Goal: Task Accomplishment & Management: Manage account settings

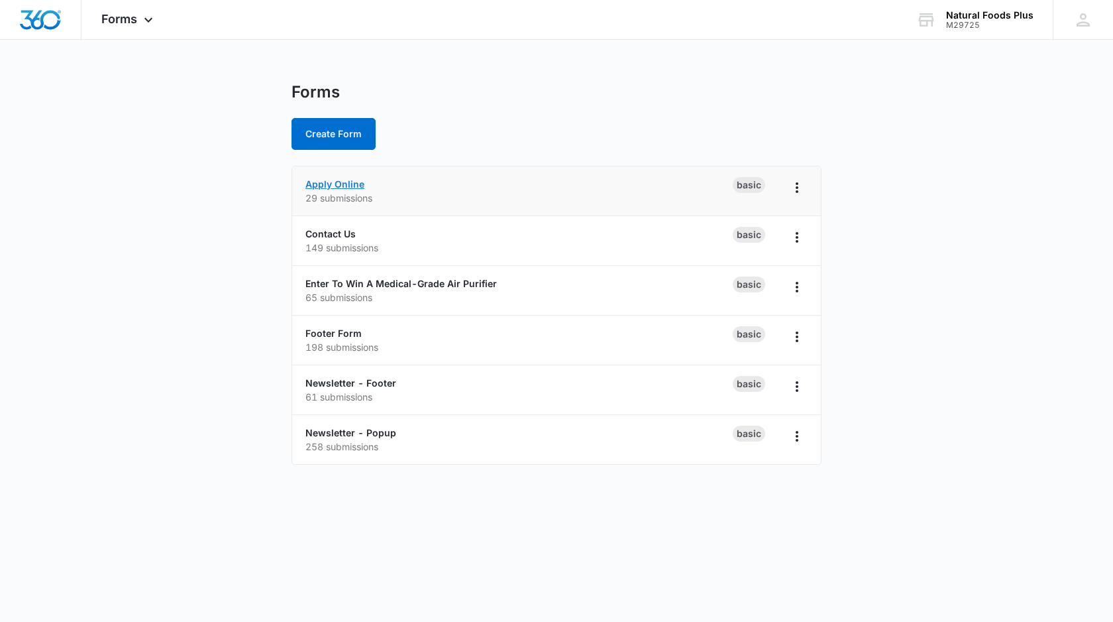
click at [339, 184] on link "Apply Online" at bounding box center [334, 183] width 59 height 11
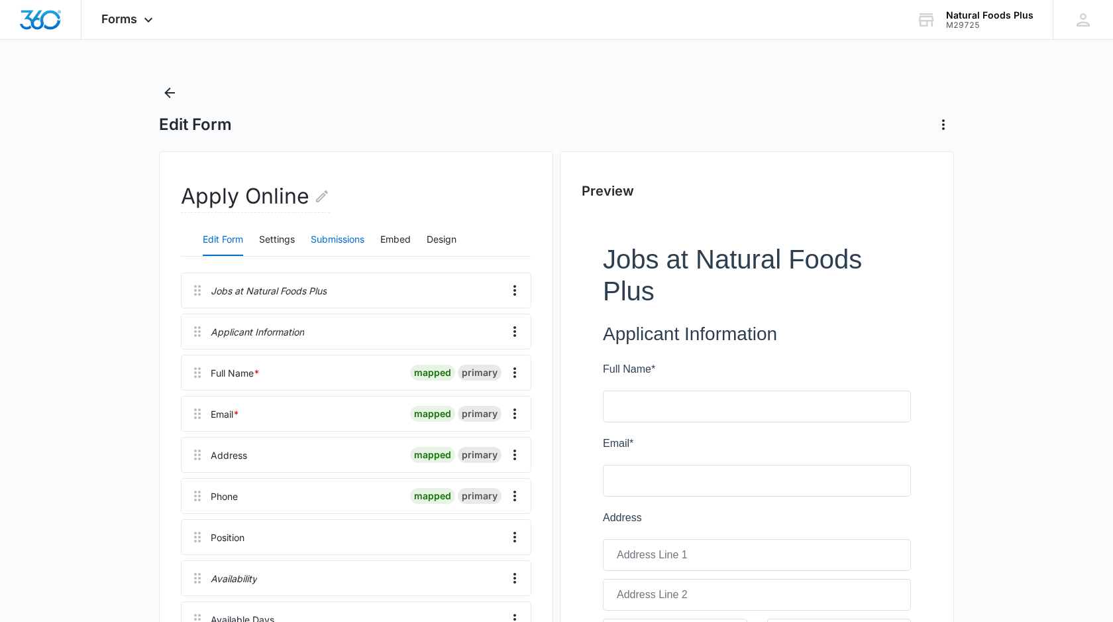
click at [335, 239] on button "Submissions" at bounding box center [338, 240] width 54 height 32
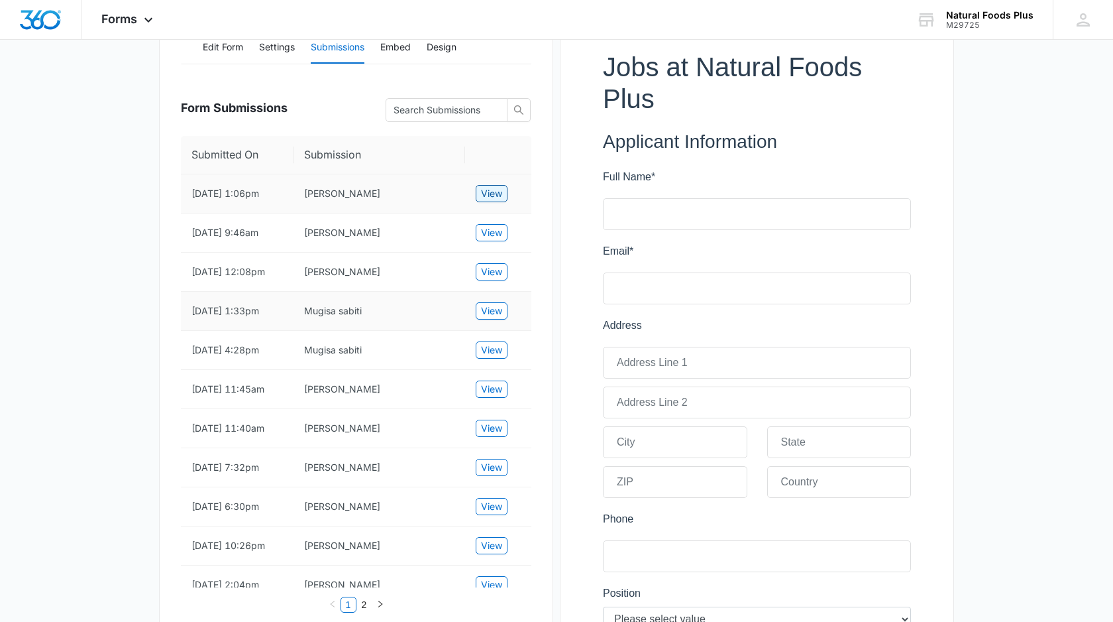
scroll to position [202, 0]
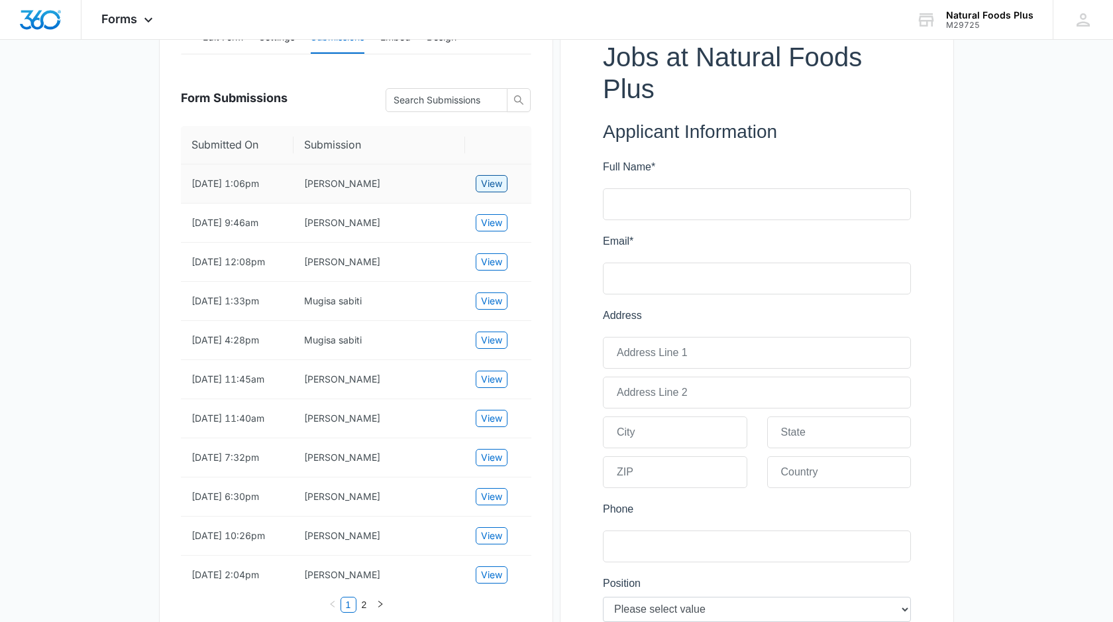
click at [502, 187] on span "View" at bounding box center [491, 183] width 21 height 15
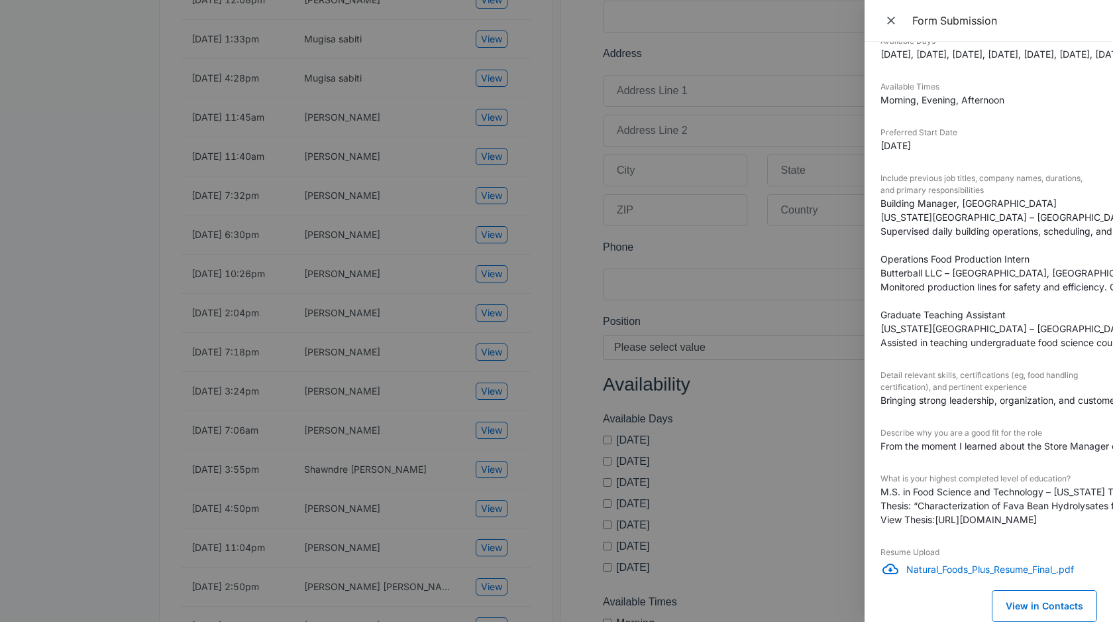
scroll to position [702, 0]
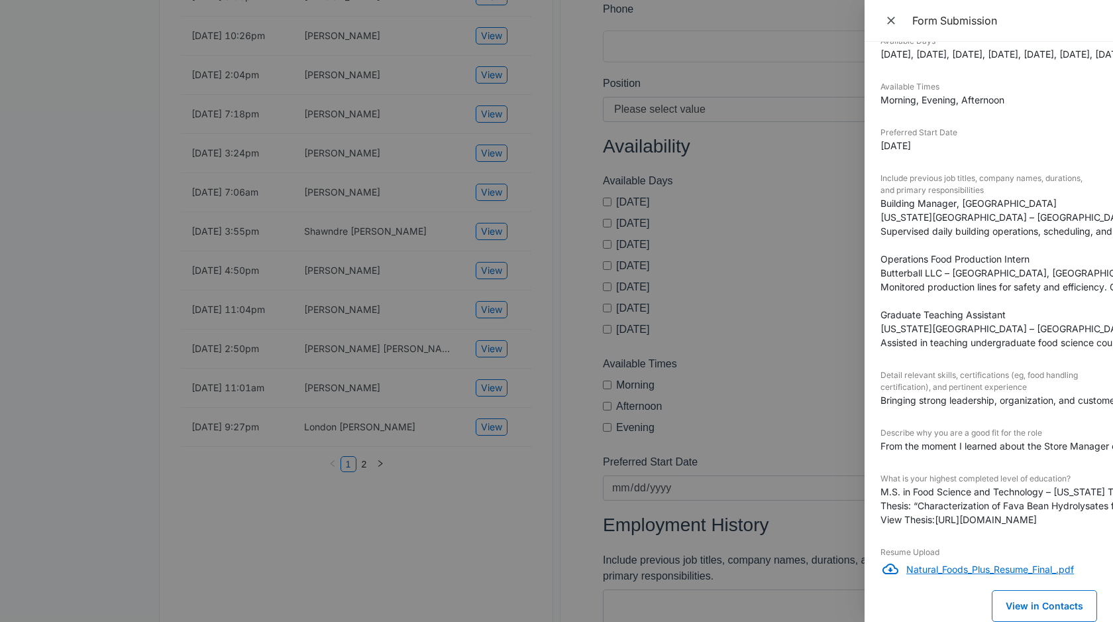
click at [962, 567] on p "Natural_Foods_Plus_Resume_Final_.pdf" at bounding box center [1002, 569] width 191 height 14
click at [814, 435] on div at bounding box center [556, 311] width 1113 height 622
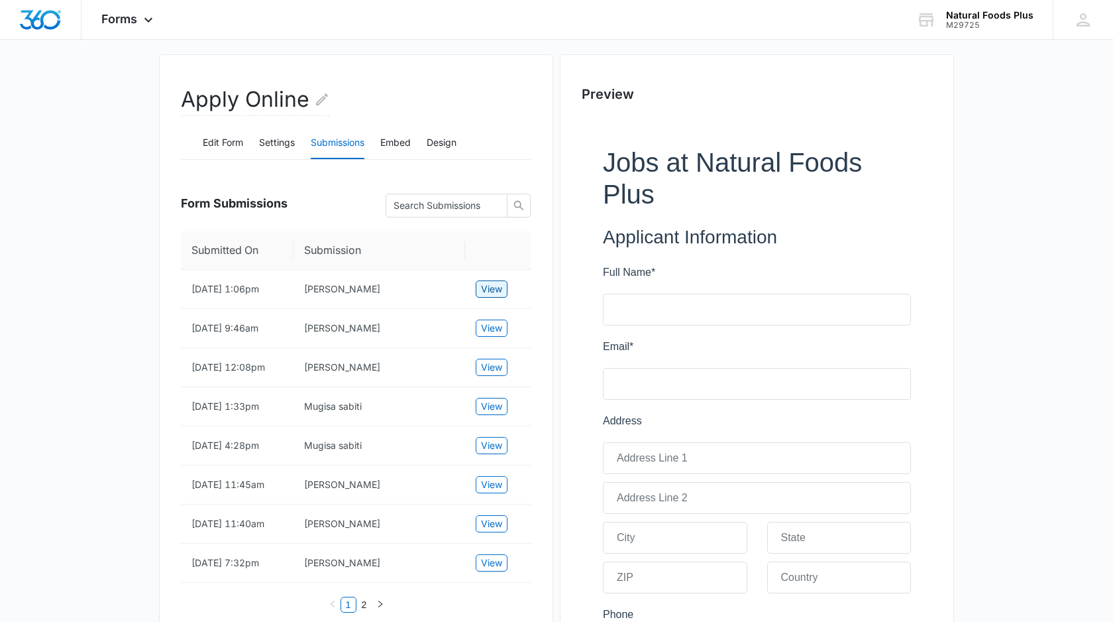
scroll to position [209, 0]
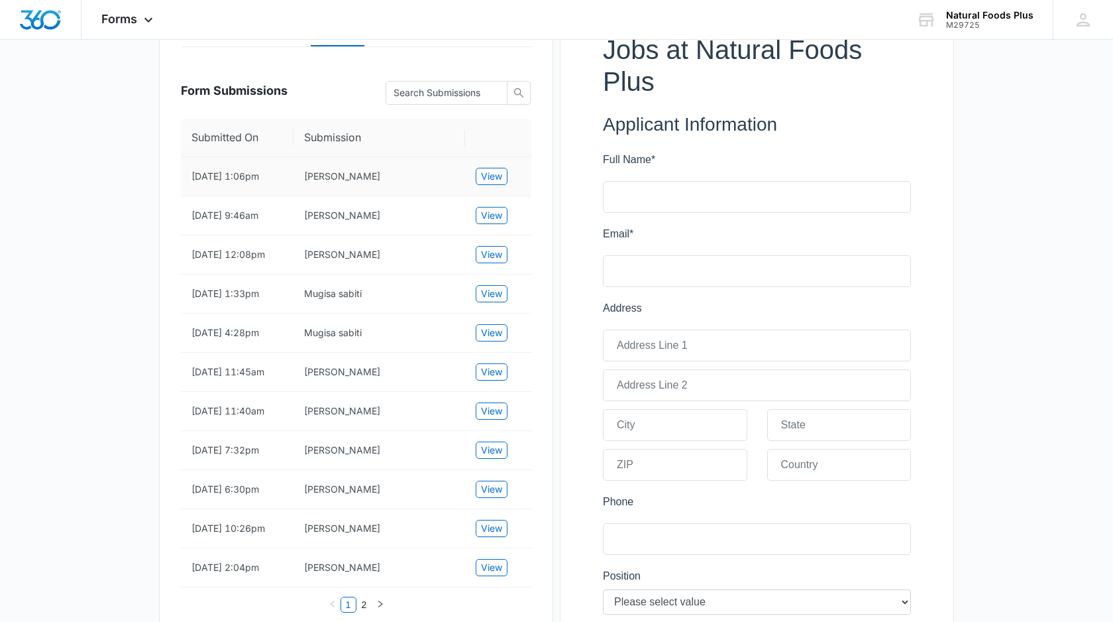
drag, startPoint x: 393, startPoint y: 184, endPoint x: 302, endPoint y: 186, distance: 91.5
click at [302, 186] on td "[PERSON_NAME]" at bounding box center [380, 176] width 172 height 39
copy td "[PERSON_NAME]"
click at [448, 224] on td "[PERSON_NAME]" at bounding box center [380, 215] width 172 height 39
click at [500, 223] on span "View" at bounding box center [491, 215] width 21 height 15
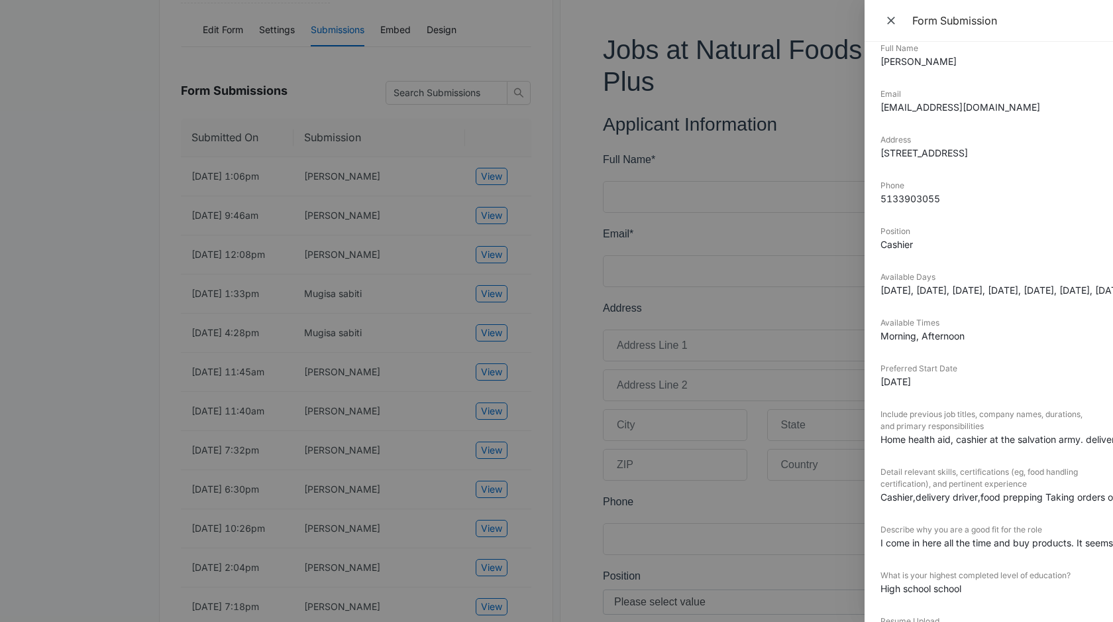
scroll to position [146, 0]
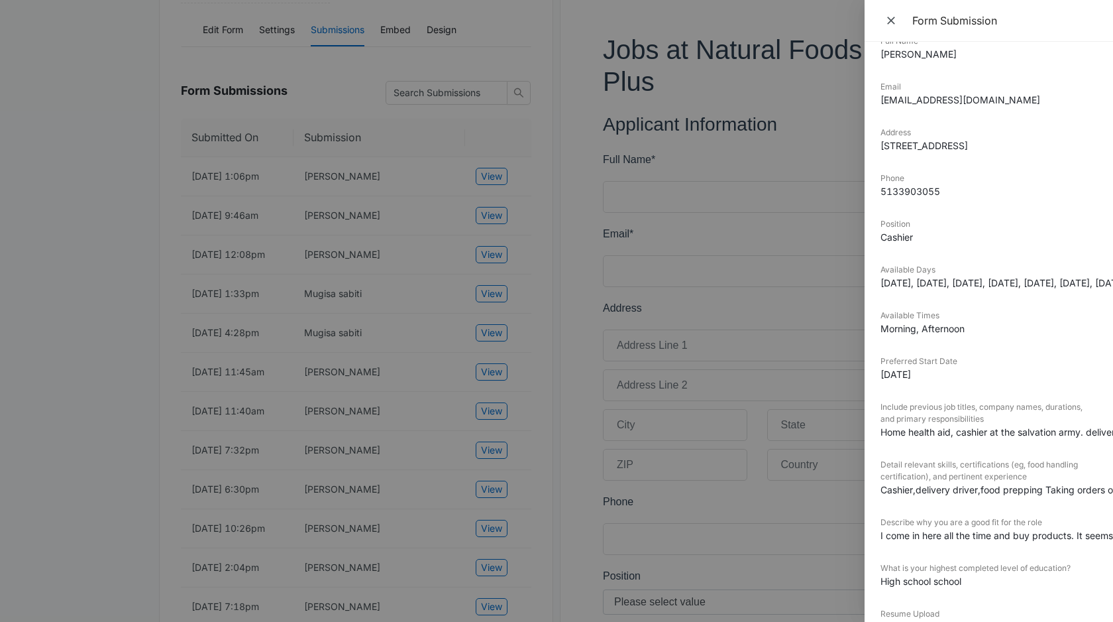
click at [404, 240] on div at bounding box center [556, 311] width 1113 height 622
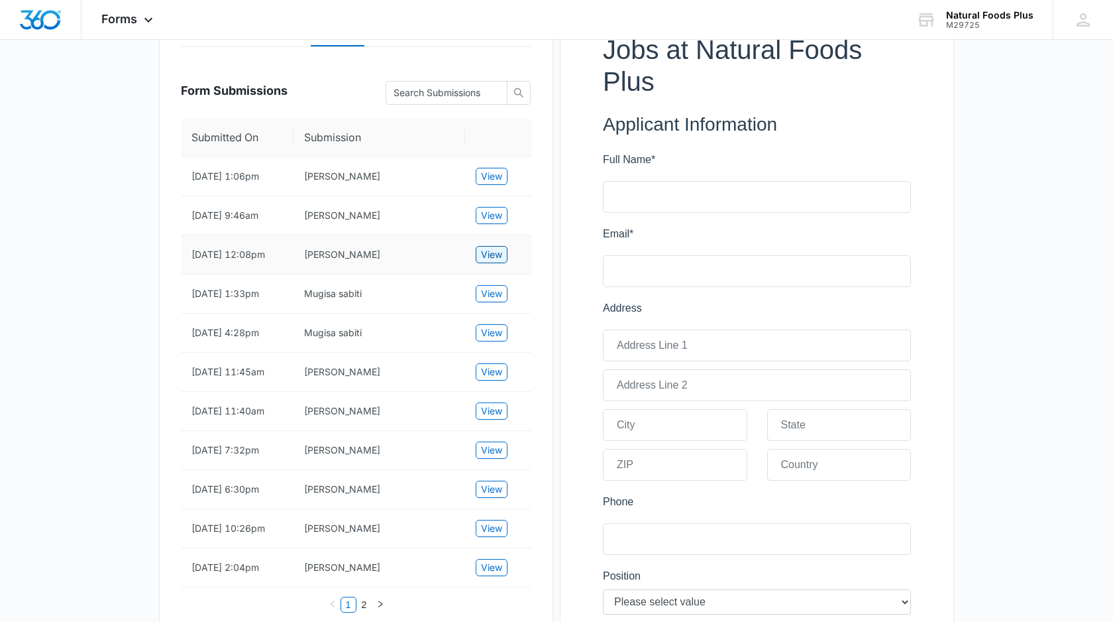
click at [488, 262] on span "View" at bounding box center [491, 254] width 21 height 15
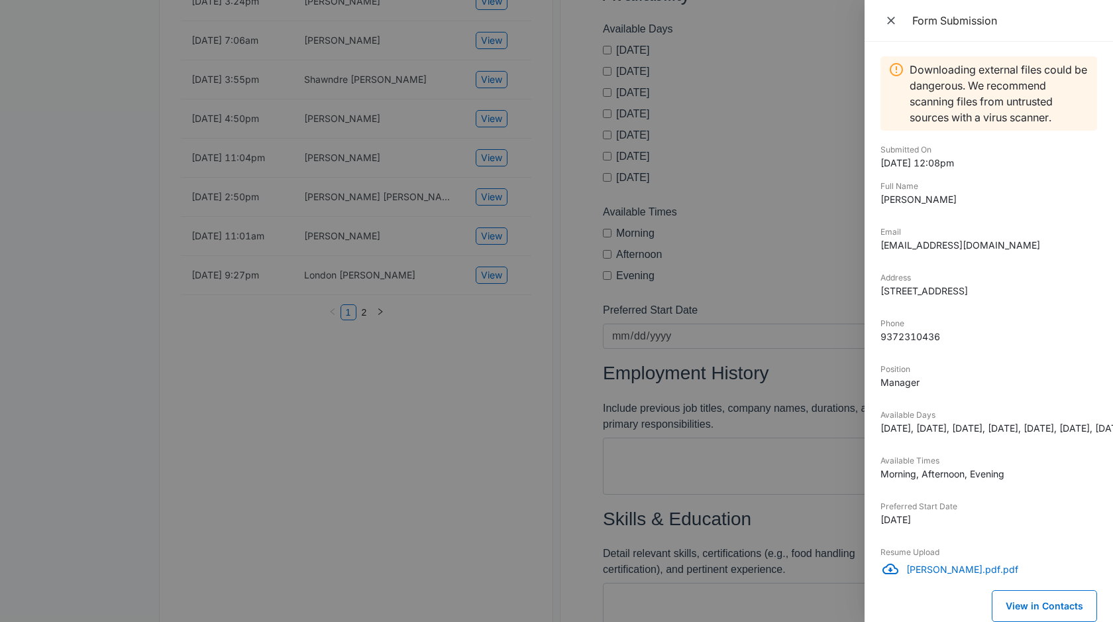
scroll to position [905, 0]
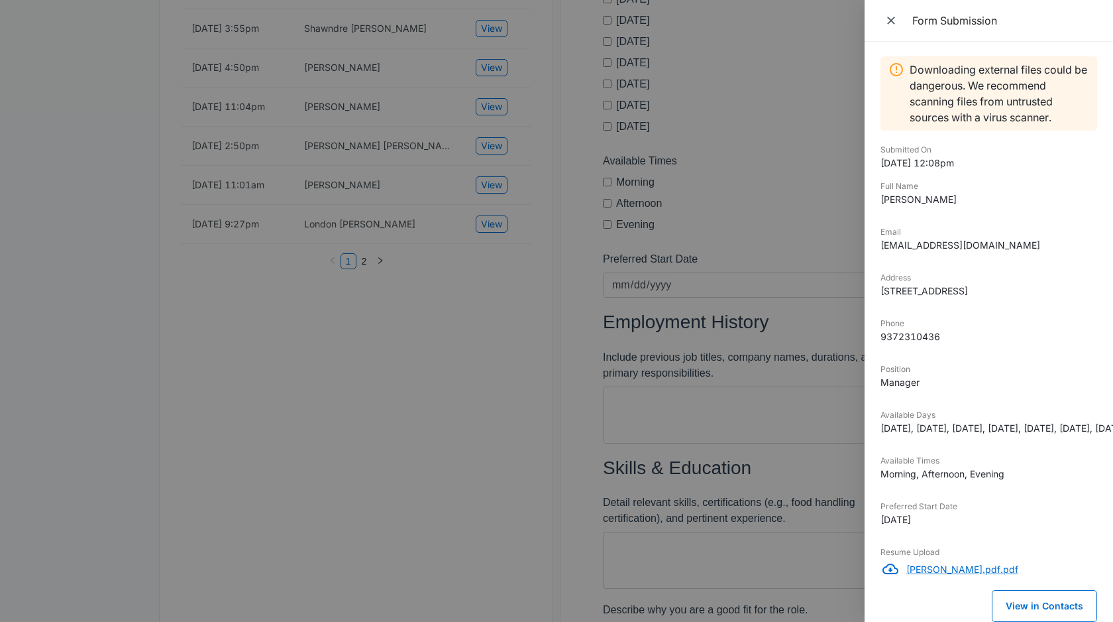
click at [946, 571] on p "[PERSON_NAME].pdf.pdf" at bounding box center [1002, 569] width 191 height 14
click at [887, 17] on icon "Close" at bounding box center [891, 20] width 13 height 13
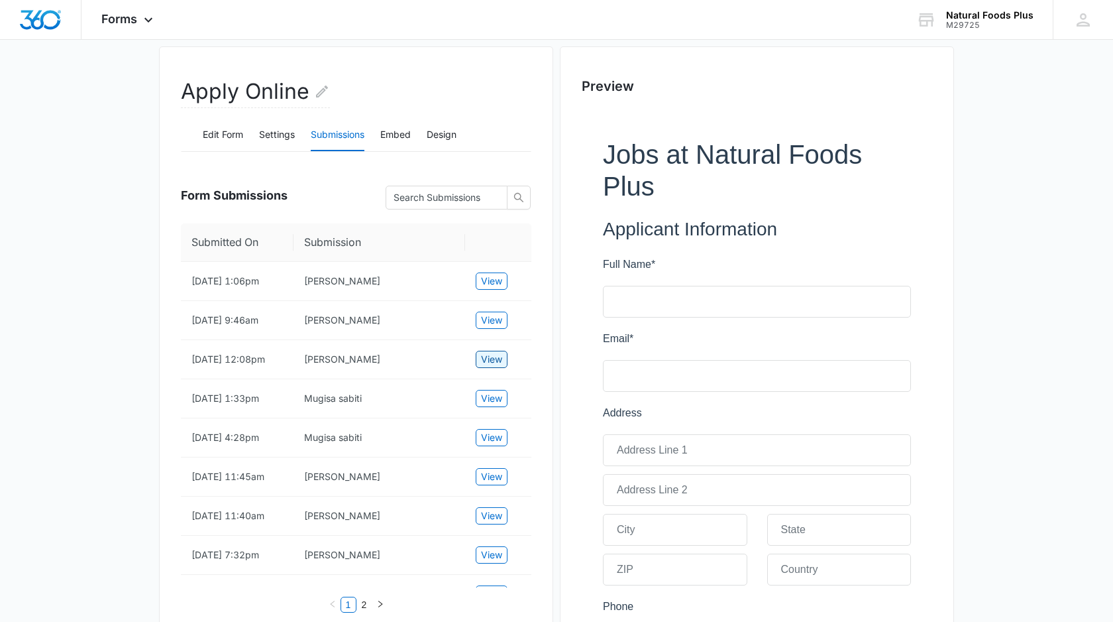
scroll to position [200, 0]
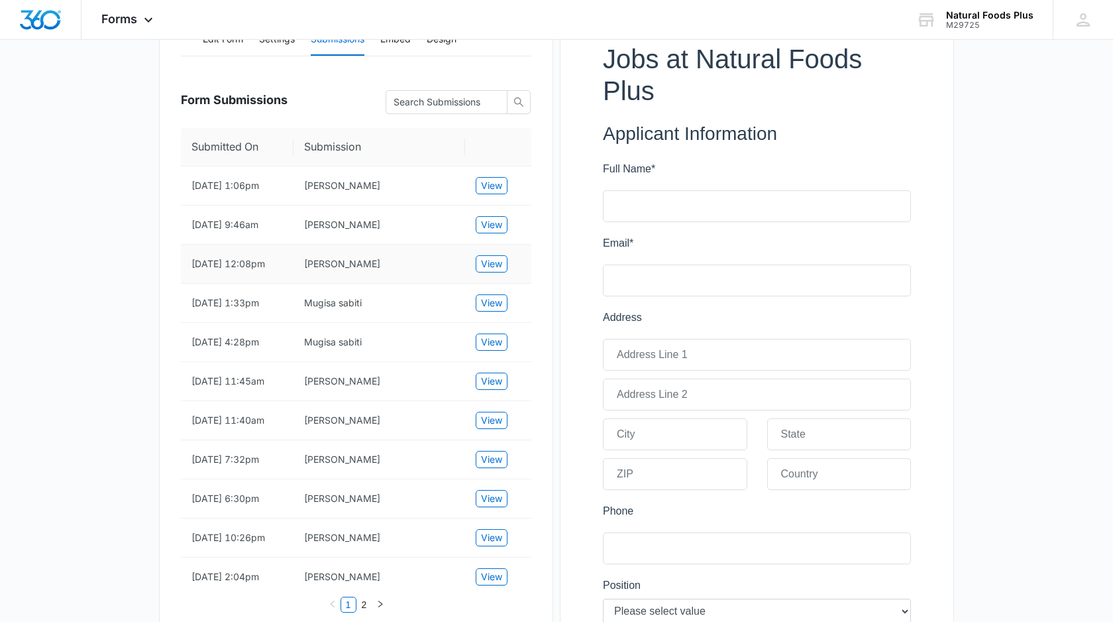
drag, startPoint x: 384, startPoint y: 281, endPoint x: 298, endPoint y: 280, distance: 86.8
click at [298, 280] on td "[PERSON_NAME]" at bounding box center [380, 264] width 172 height 39
copy td "[PERSON_NAME]"
click at [404, 323] on td "Mugisa sabiti" at bounding box center [380, 303] width 172 height 39
click at [504, 311] on button "View" at bounding box center [492, 302] width 32 height 17
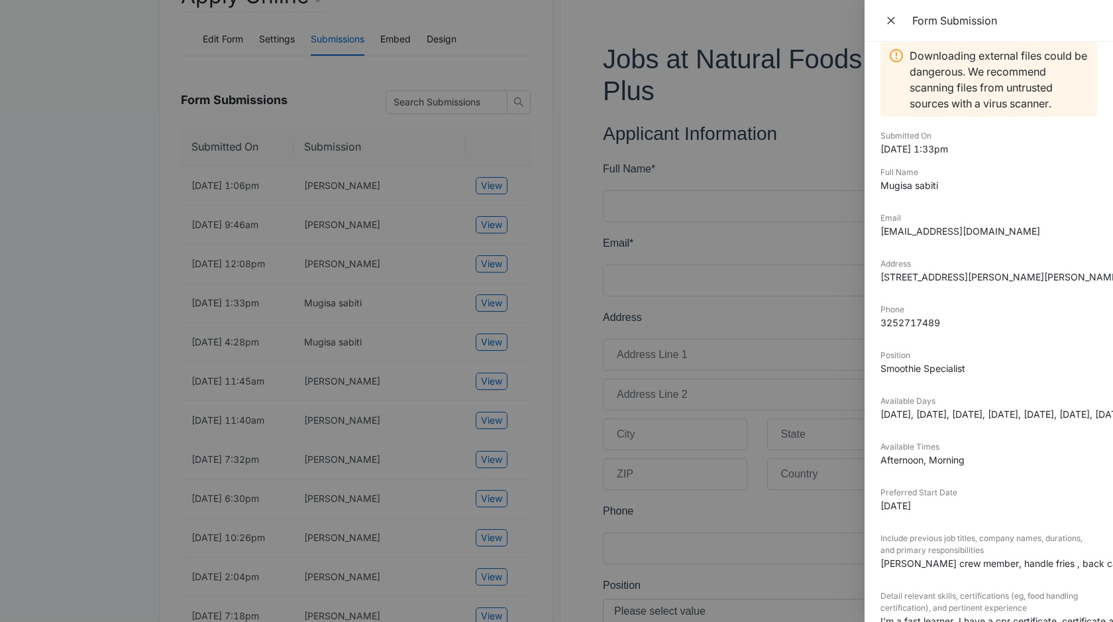
click at [402, 335] on div at bounding box center [556, 311] width 1113 height 622
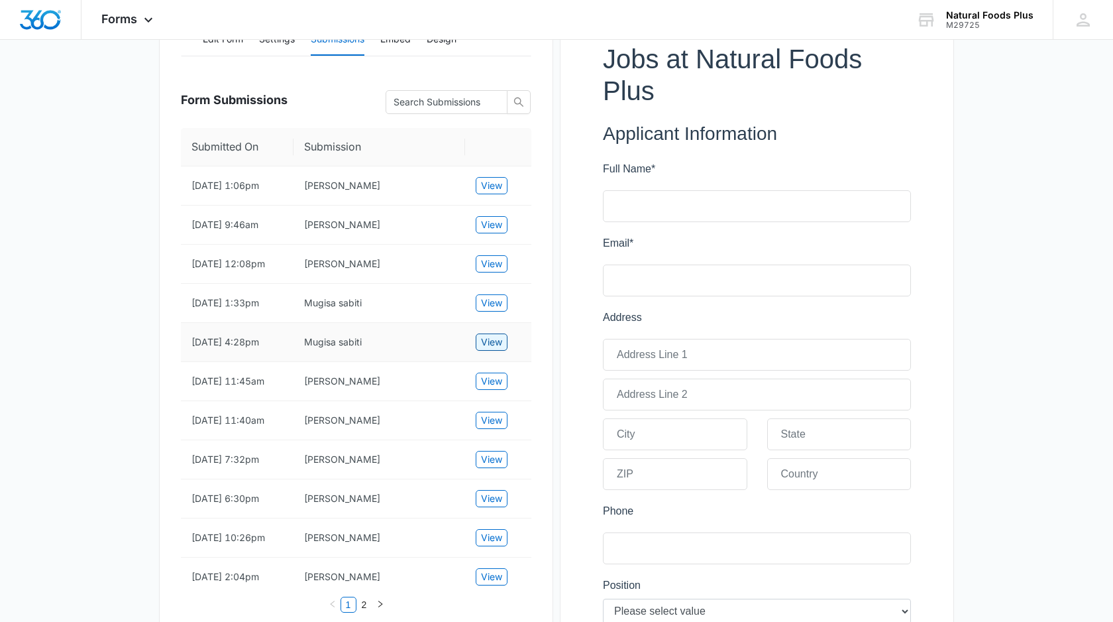
click at [490, 349] on span "View" at bounding box center [491, 342] width 21 height 15
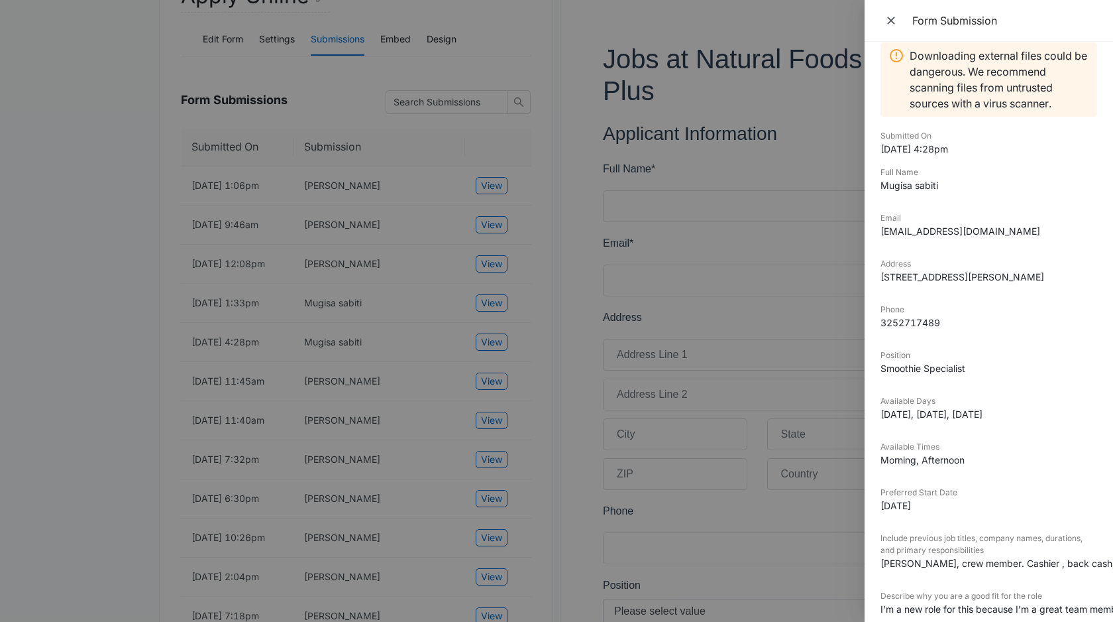
click at [451, 364] on div at bounding box center [556, 311] width 1113 height 622
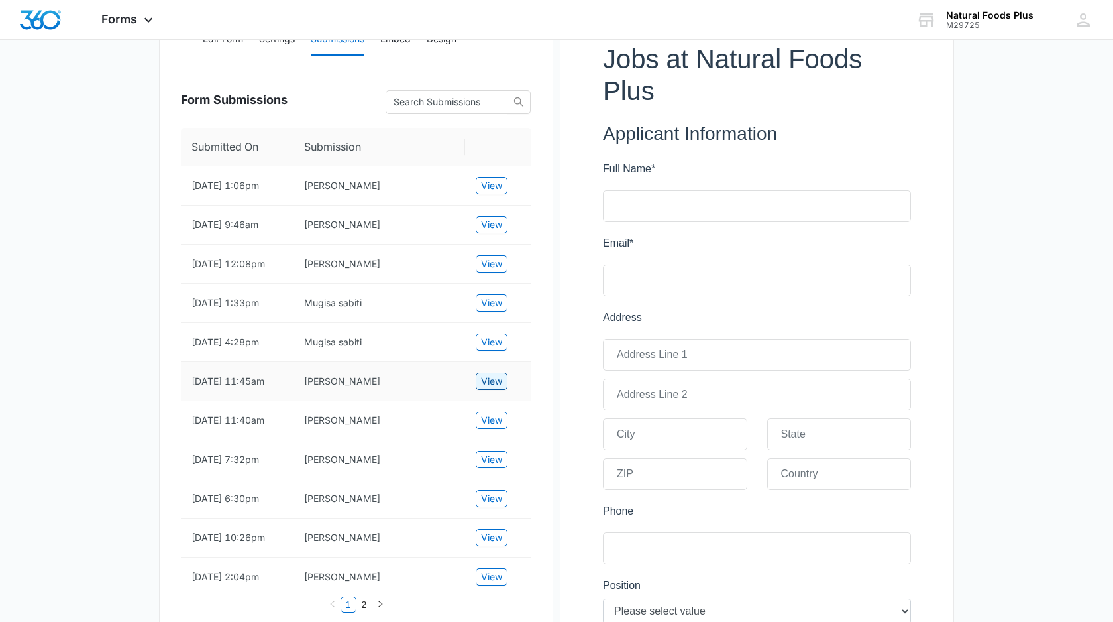
click at [488, 388] on span "View" at bounding box center [491, 381] width 21 height 15
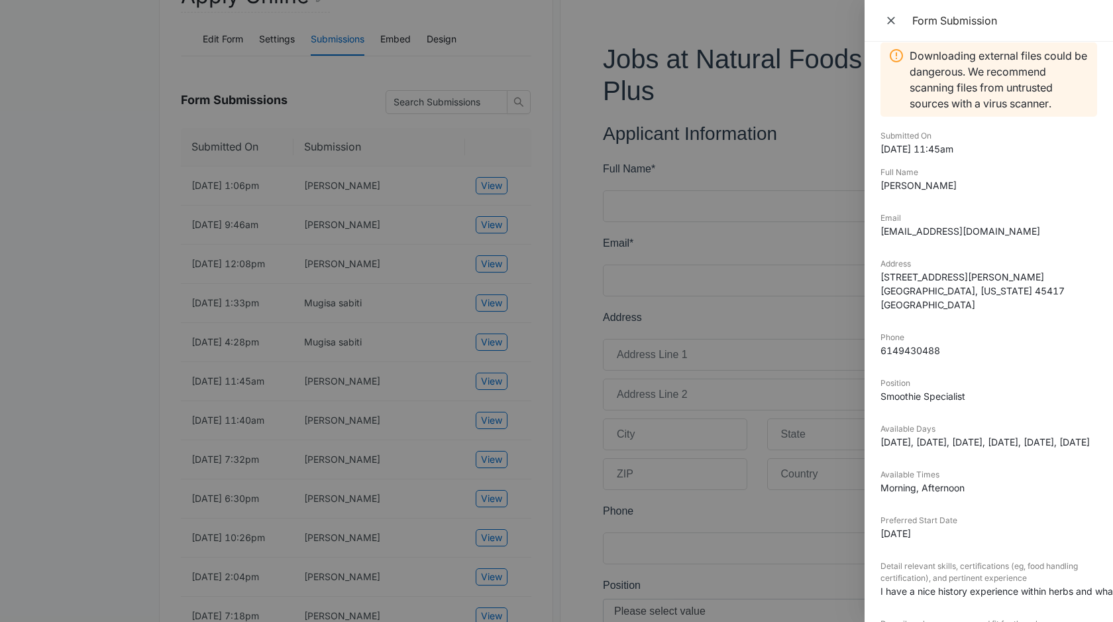
click at [439, 406] on div at bounding box center [556, 311] width 1113 height 622
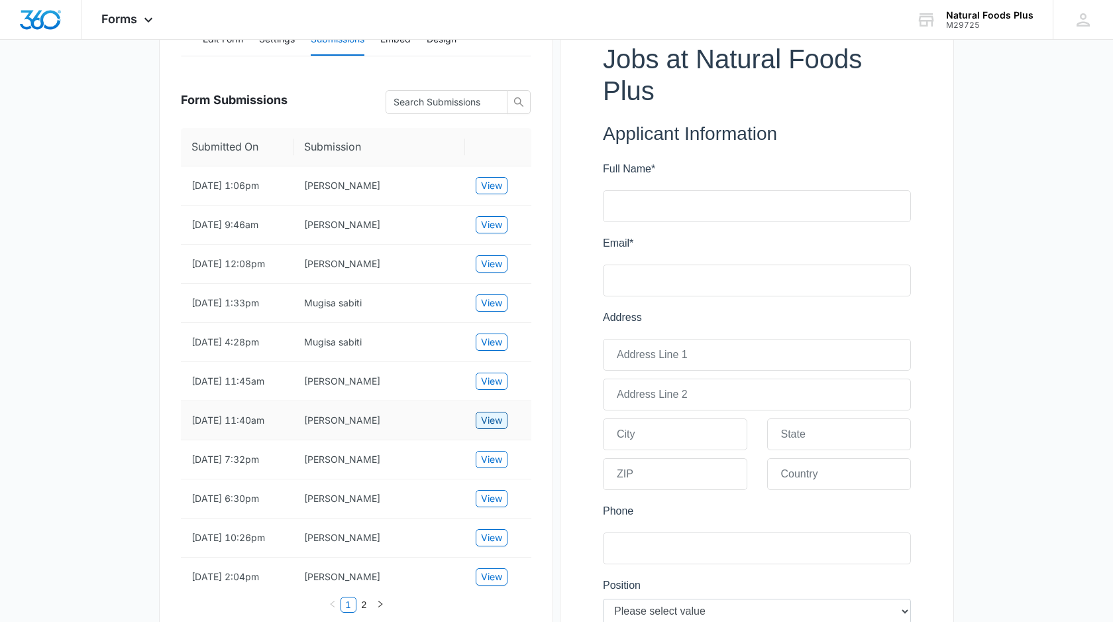
click at [478, 429] on button "View" at bounding box center [492, 420] width 32 height 17
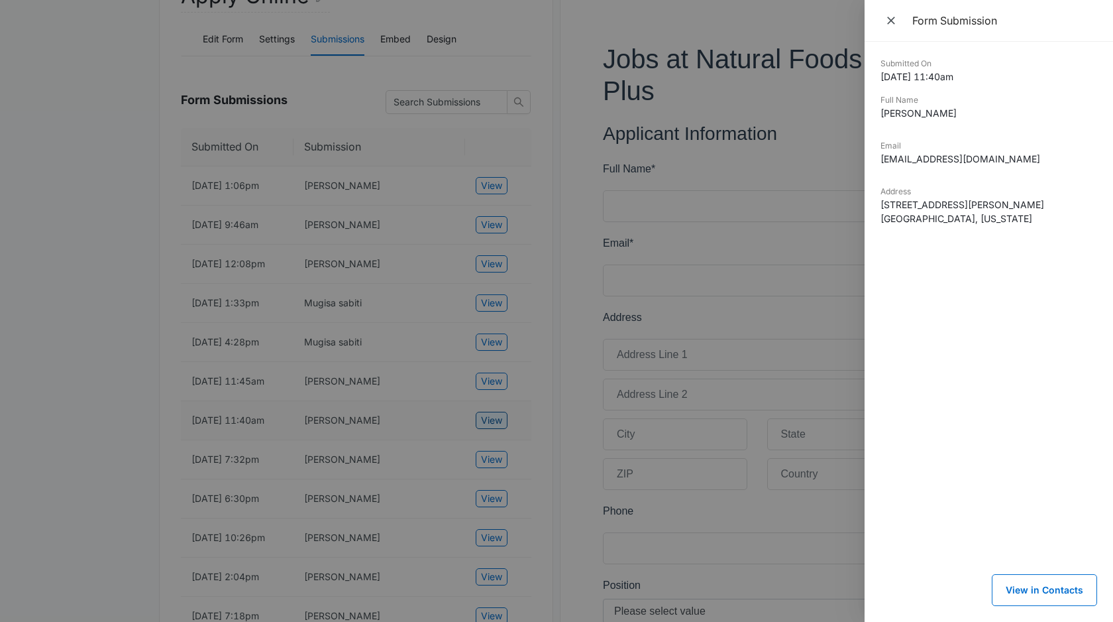
scroll to position [0, 0]
click at [429, 441] on div at bounding box center [556, 311] width 1113 height 622
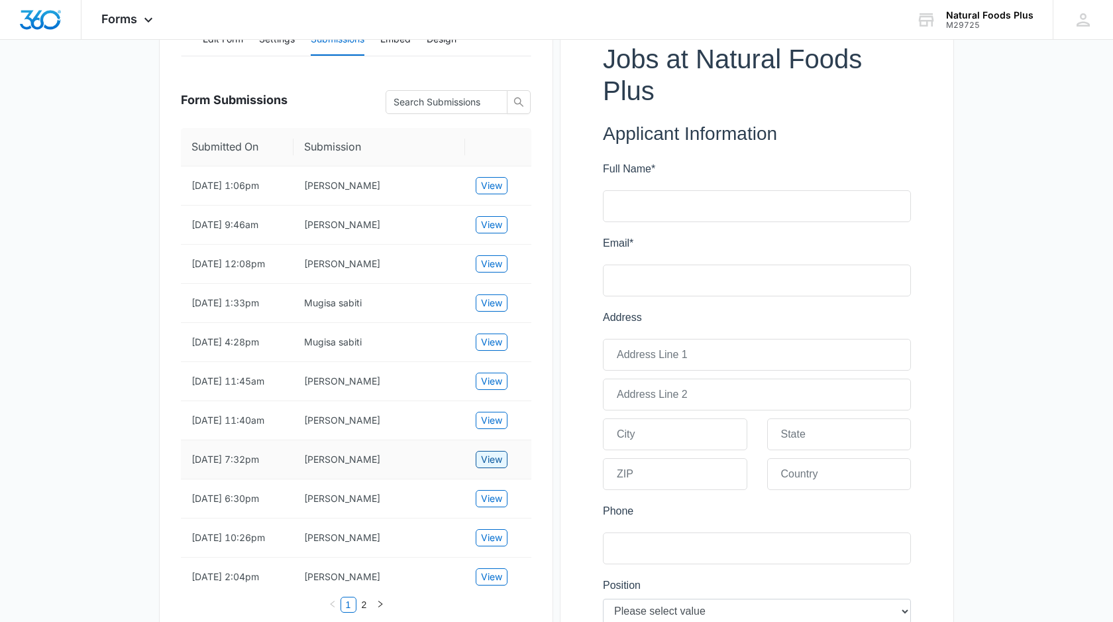
click at [492, 467] on span "View" at bounding box center [491, 459] width 21 height 15
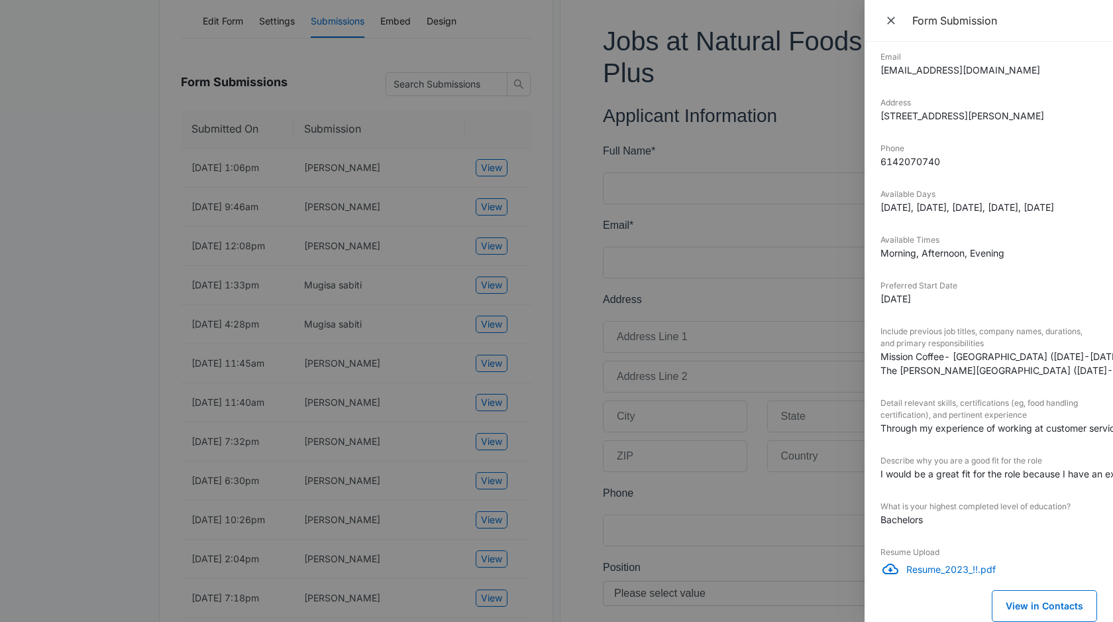
scroll to position [204, 0]
click at [415, 461] on div at bounding box center [556, 311] width 1113 height 622
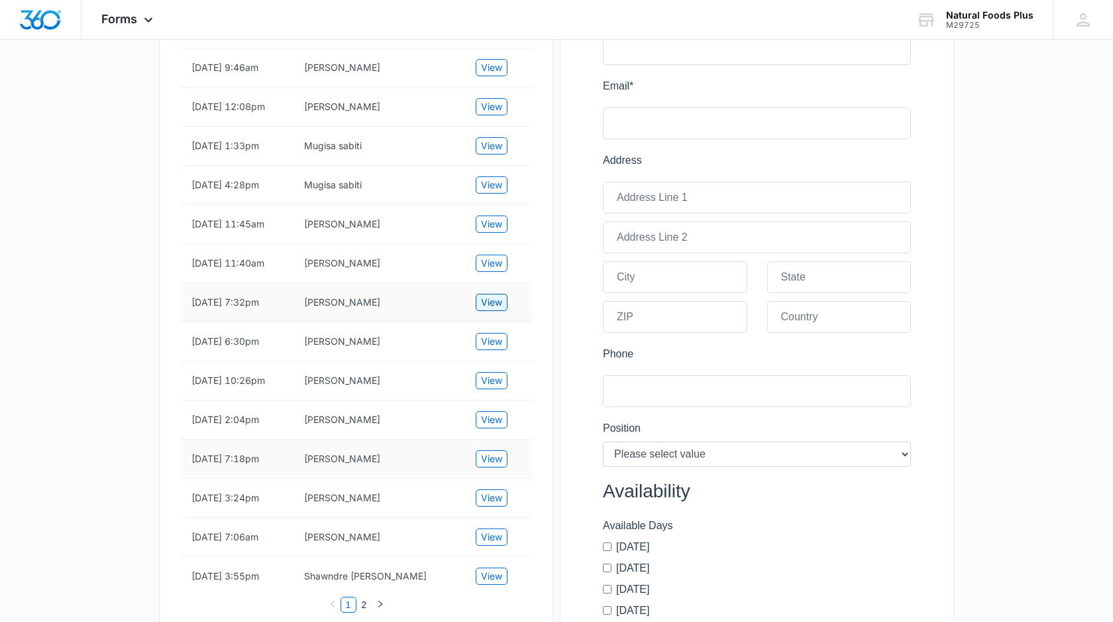
scroll to position [396, 0]
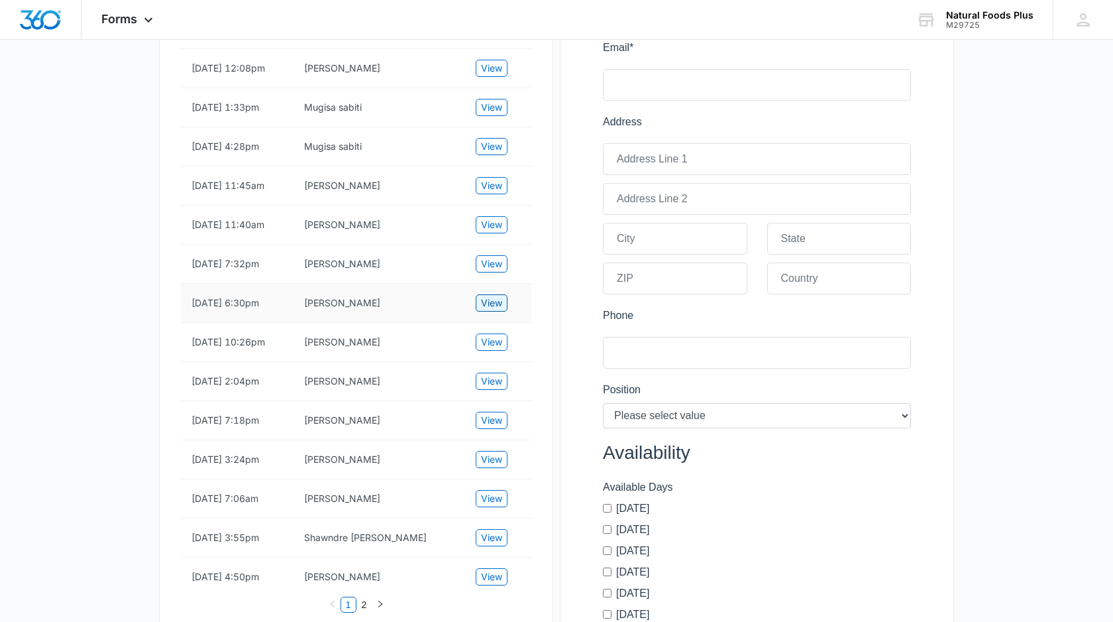
click at [496, 310] on span "View" at bounding box center [491, 303] width 21 height 15
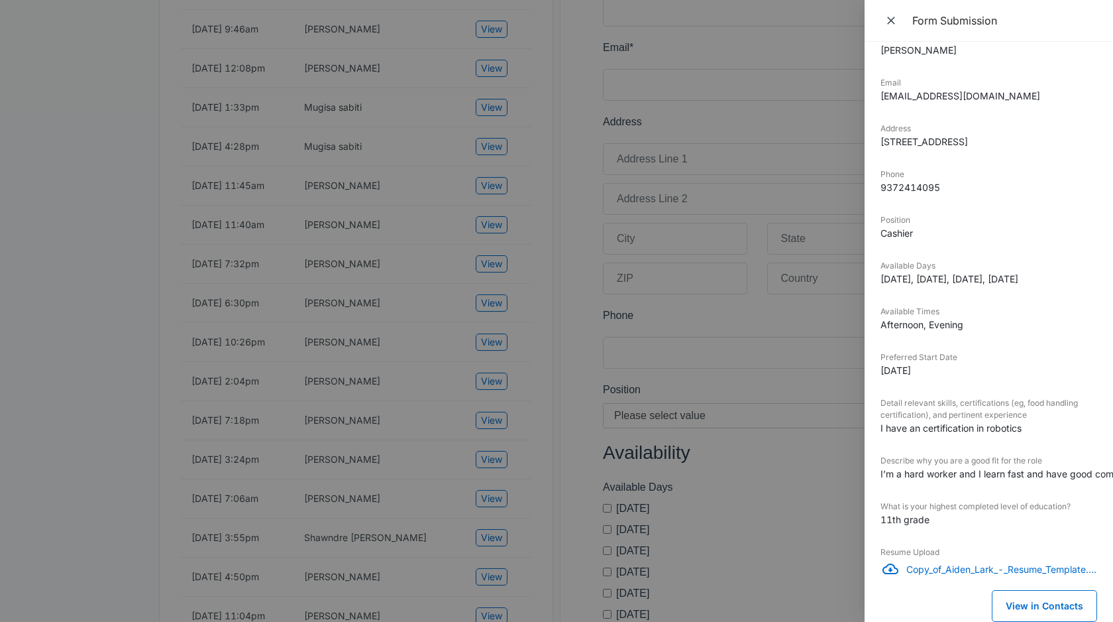
click at [425, 369] on div at bounding box center [556, 311] width 1113 height 622
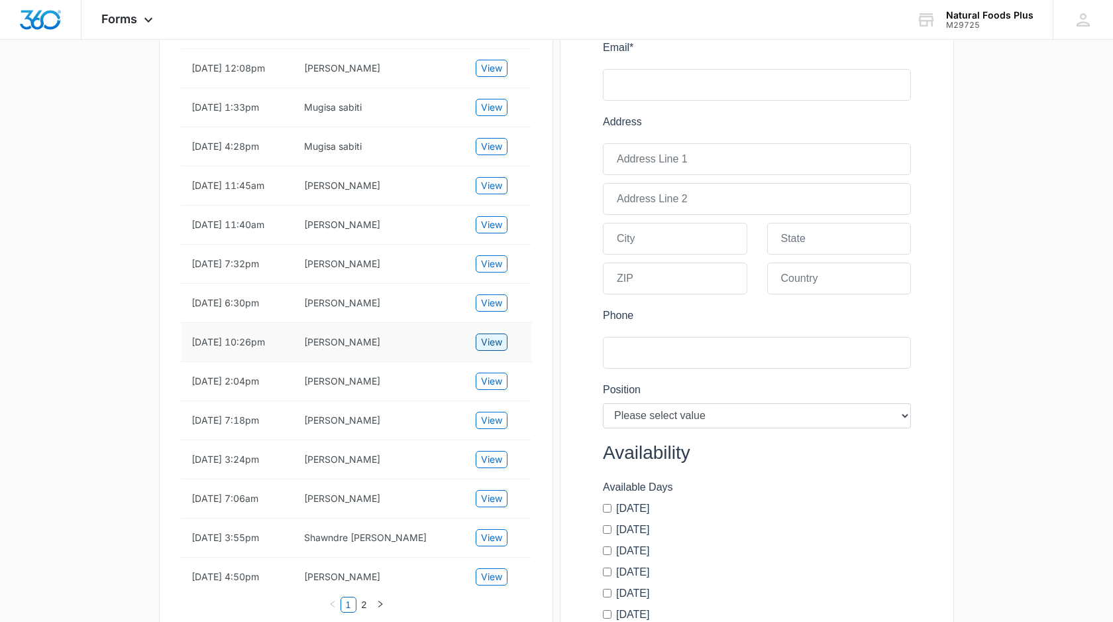
click at [496, 349] on span "View" at bounding box center [491, 342] width 21 height 15
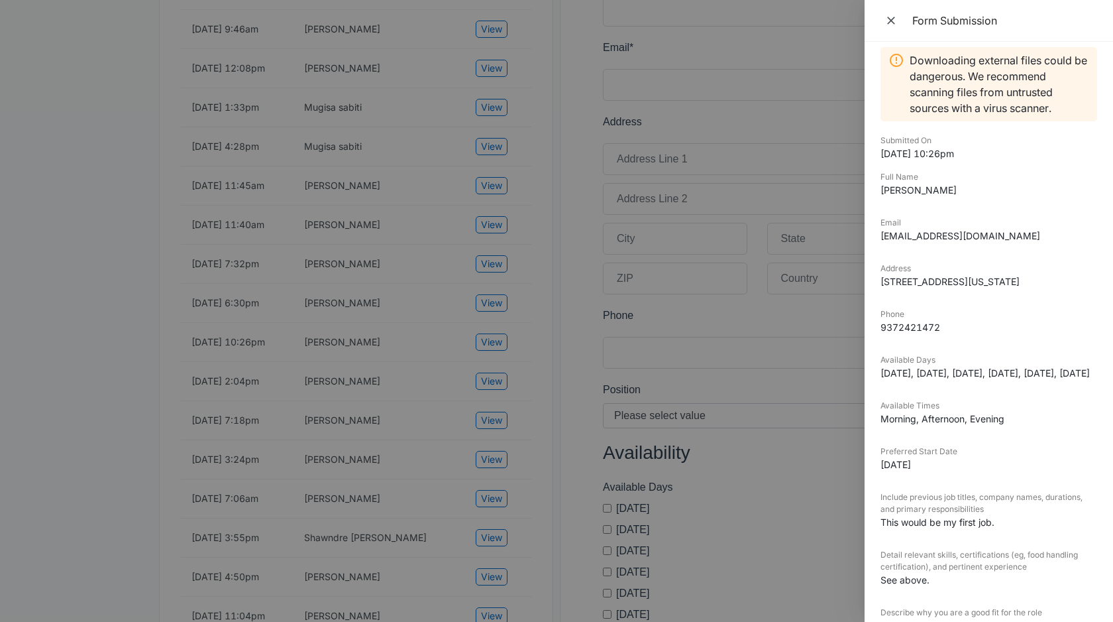
scroll to position [0, 0]
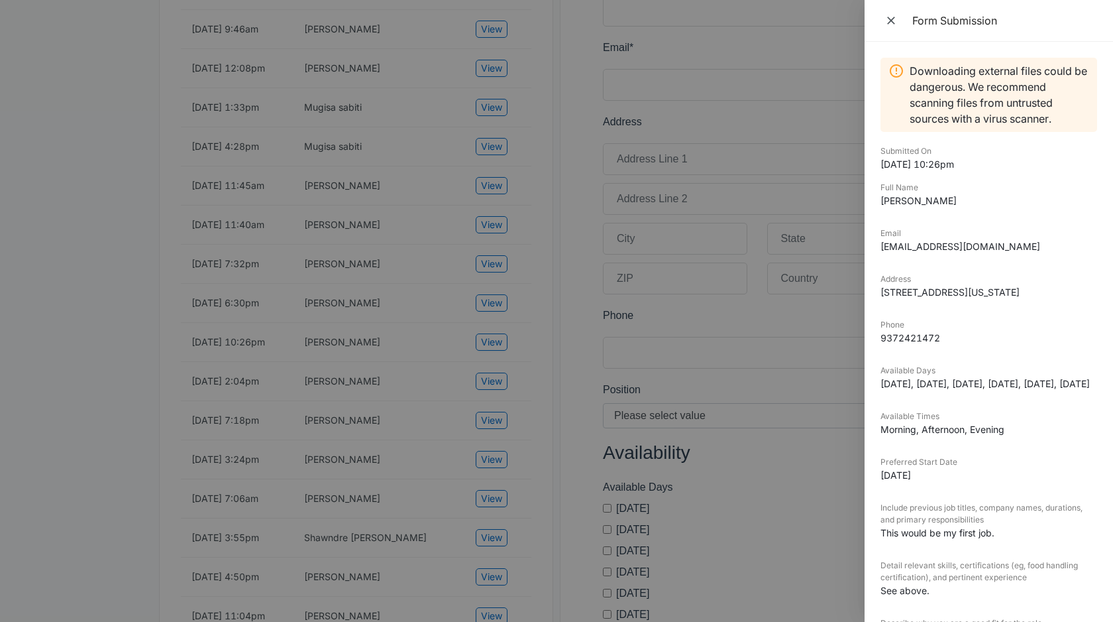
click at [395, 376] on div at bounding box center [556, 311] width 1113 height 622
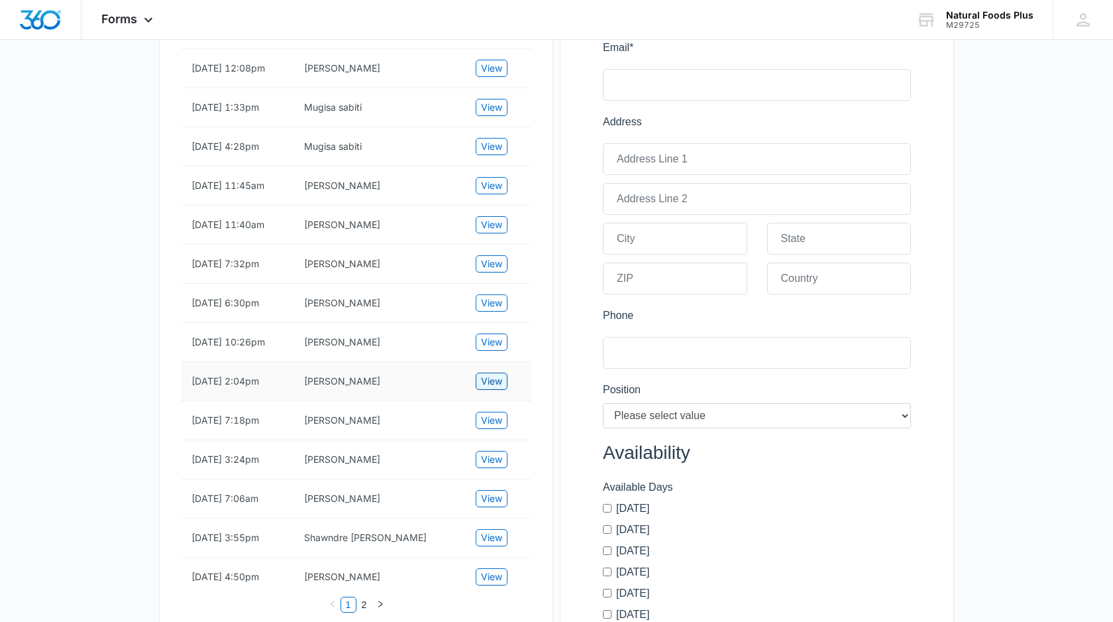
click at [495, 388] on span "View" at bounding box center [491, 381] width 21 height 15
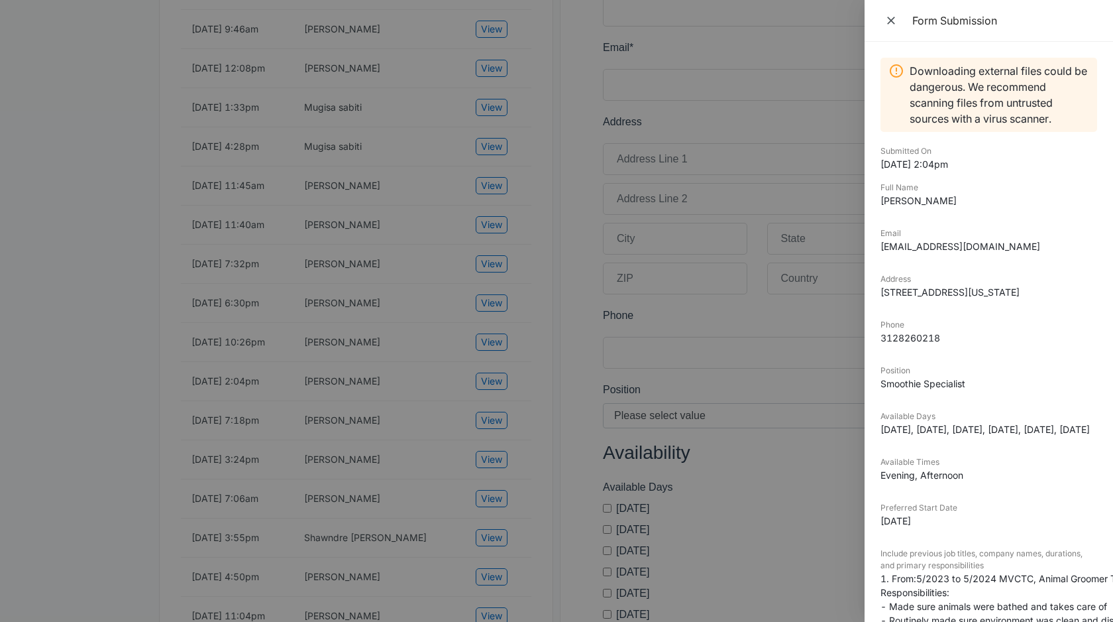
click at [376, 388] on div at bounding box center [556, 311] width 1113 height 622
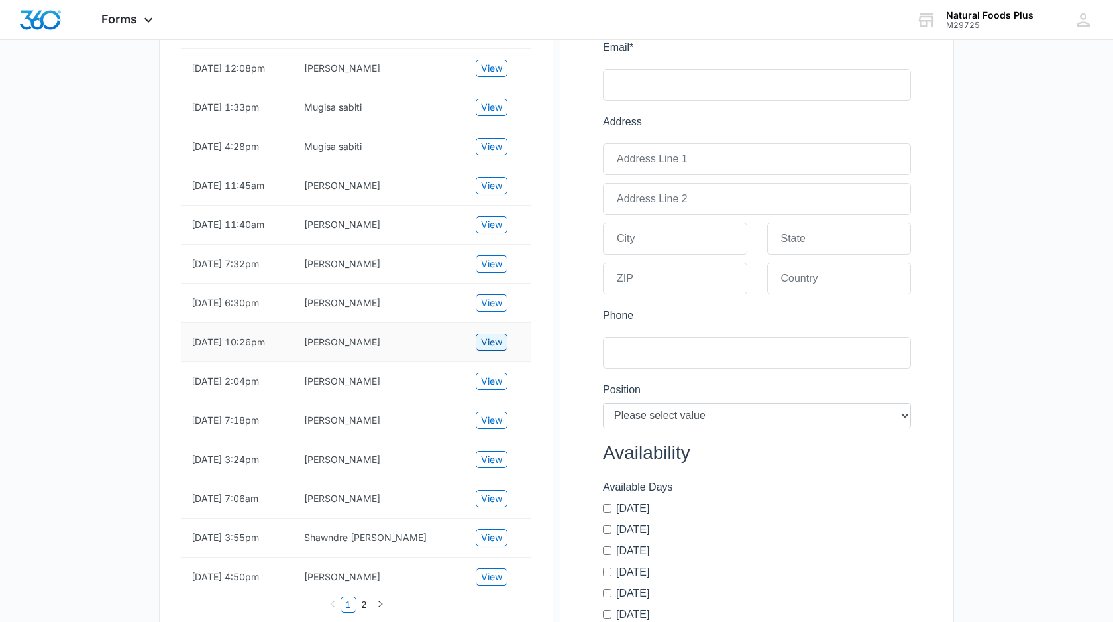
click at [496, 349] on span "View" at bounding box center [491, 342] width 21 height 15
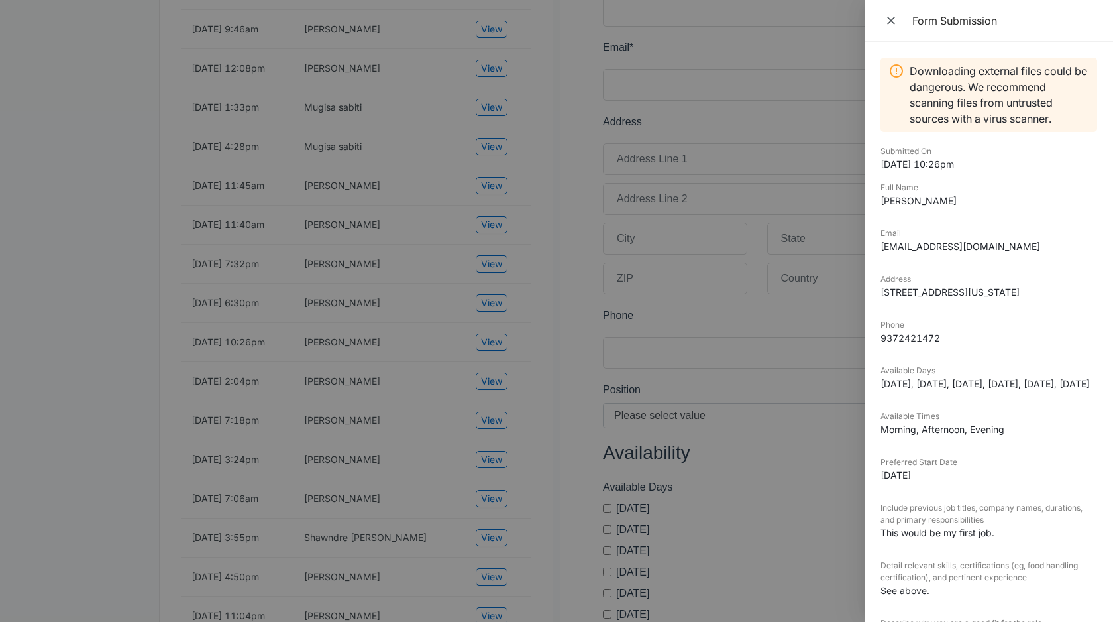
click at [416, 392] on div at bounding box center [556, 311] width 1113 height 622
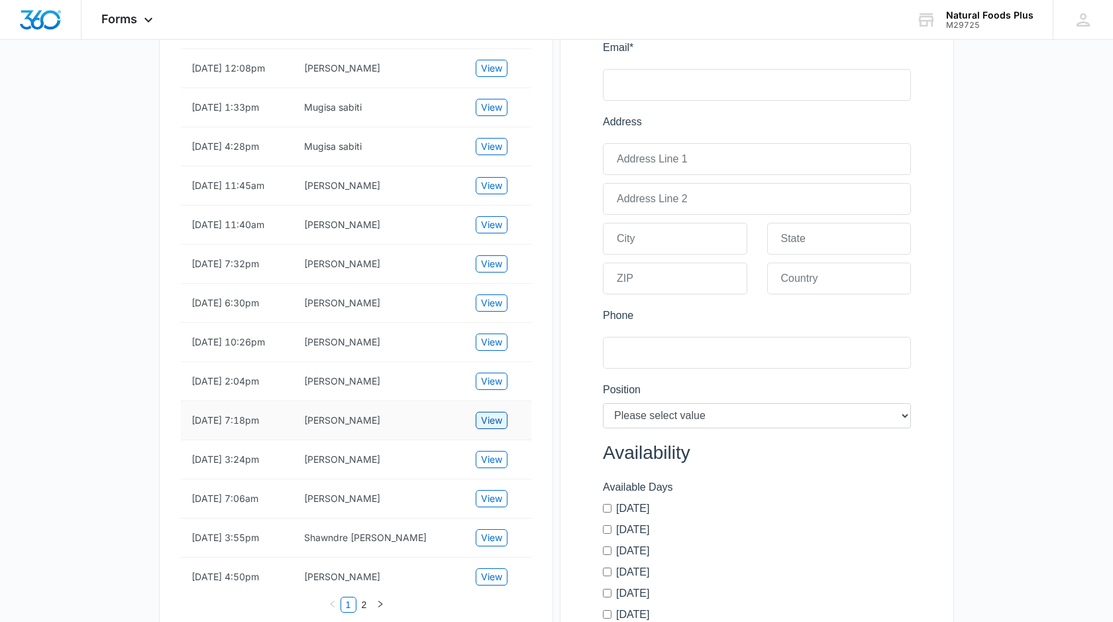
click at [492, 427] on span "View" at bounding box center [491, 420] width 21 height 15
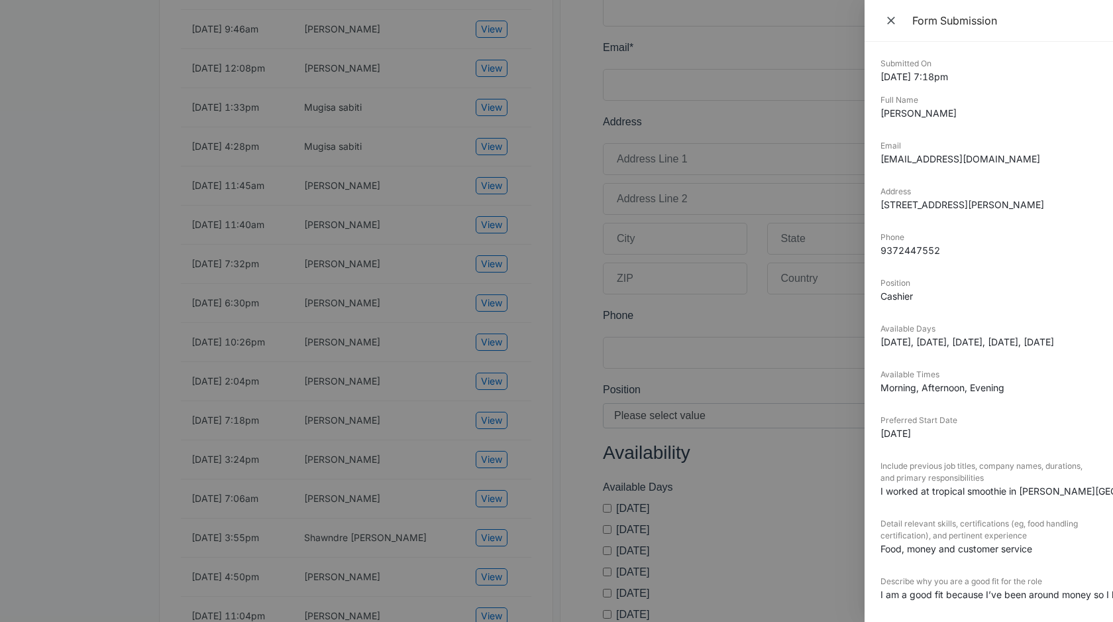
click at [429, 457] on div at bounding box center [556, 311] width 1113 height 622
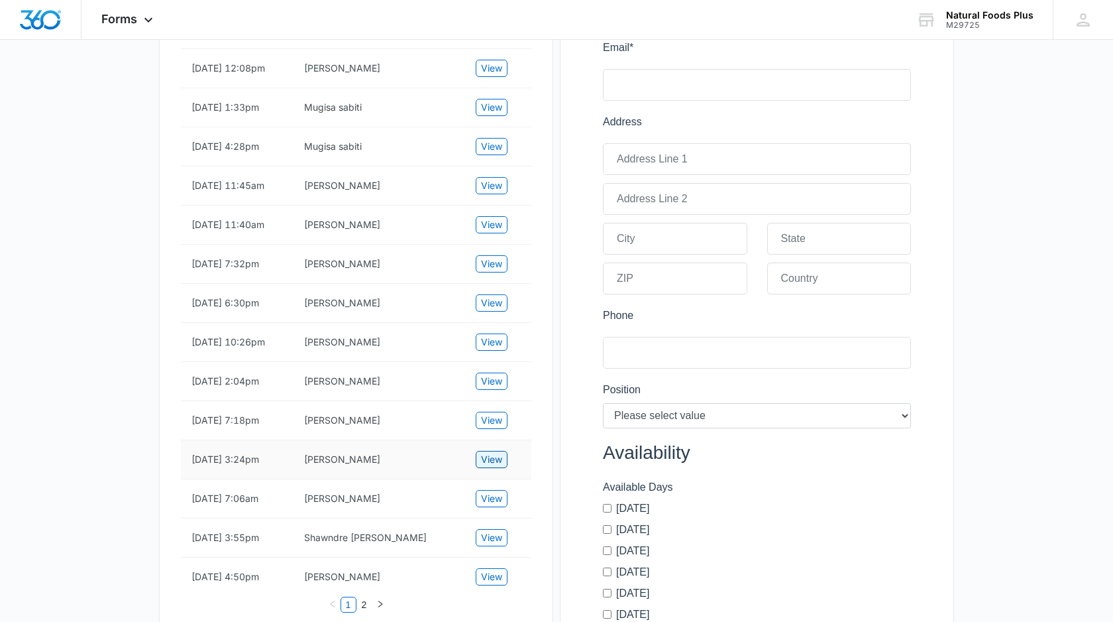
click at [484, 467] on span "View" at bounding box center [491, 459] width 21 height 15
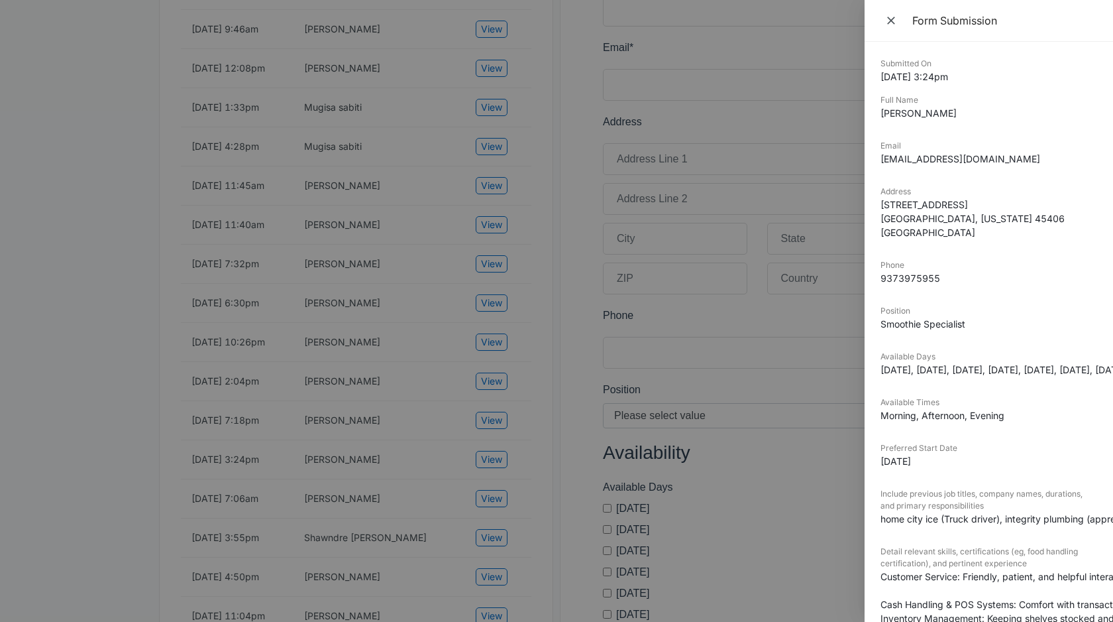
click at [421, 492] on div at bounding box center [556, 311] width 1113 height 622
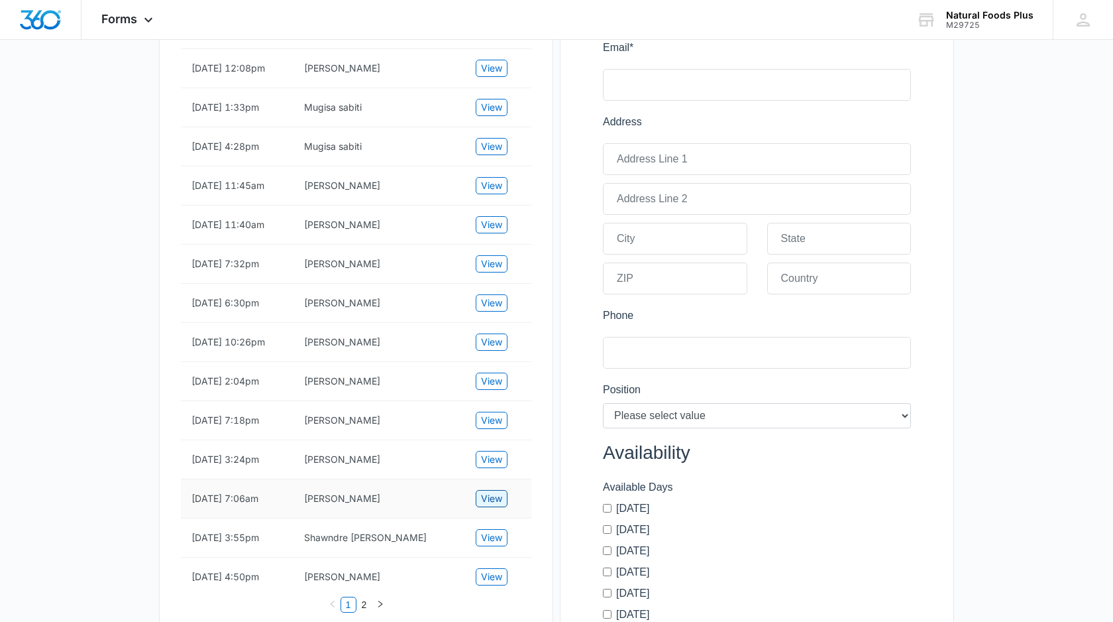
click at [494, 506] on span "View" at bounding box center [491, 498] width 21 height 15
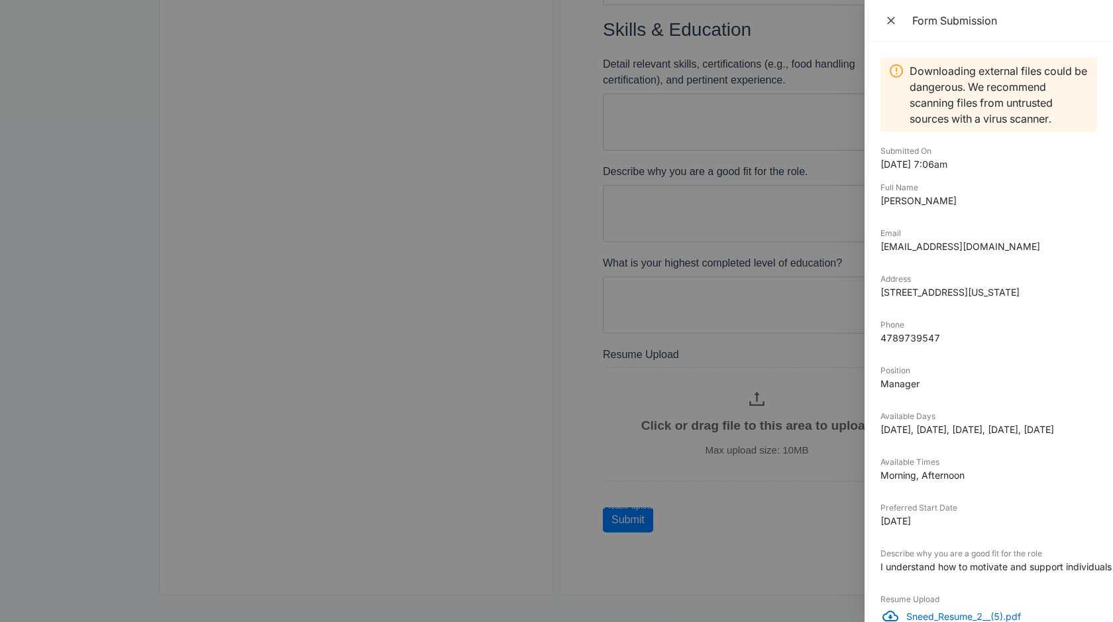
scroll to position [75, 0]
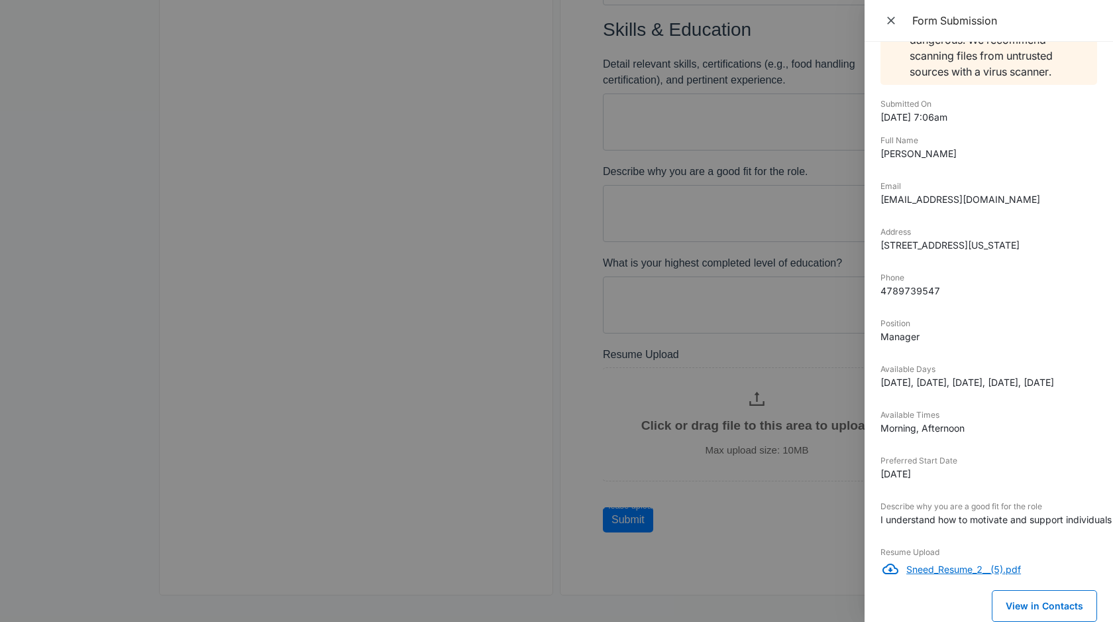
click at [945, 569] on p "Sneed_Resume_2__(5).pdf" at bounding box center [1002, 569] width 191 height 14
click at [1045, 110] on dd "[DATE] 7:06am" at bounding box center [989, 117] width 217 height 14
click at [887, 17] on icon "Close" at bounding box center [891, 20] width 13 height 13
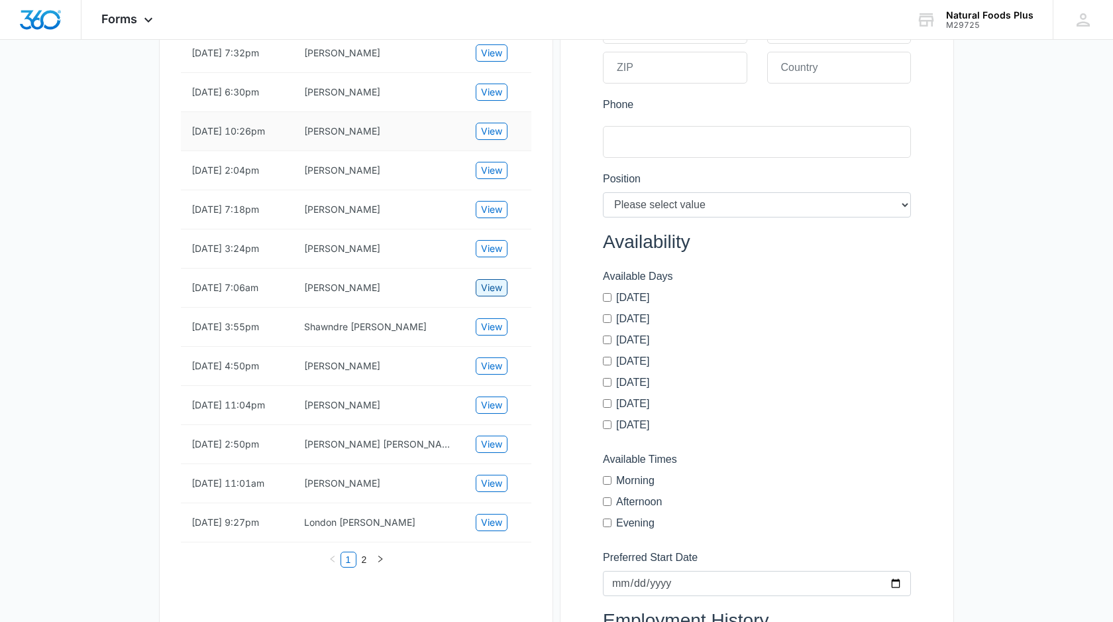
scroll to position [673, 0]
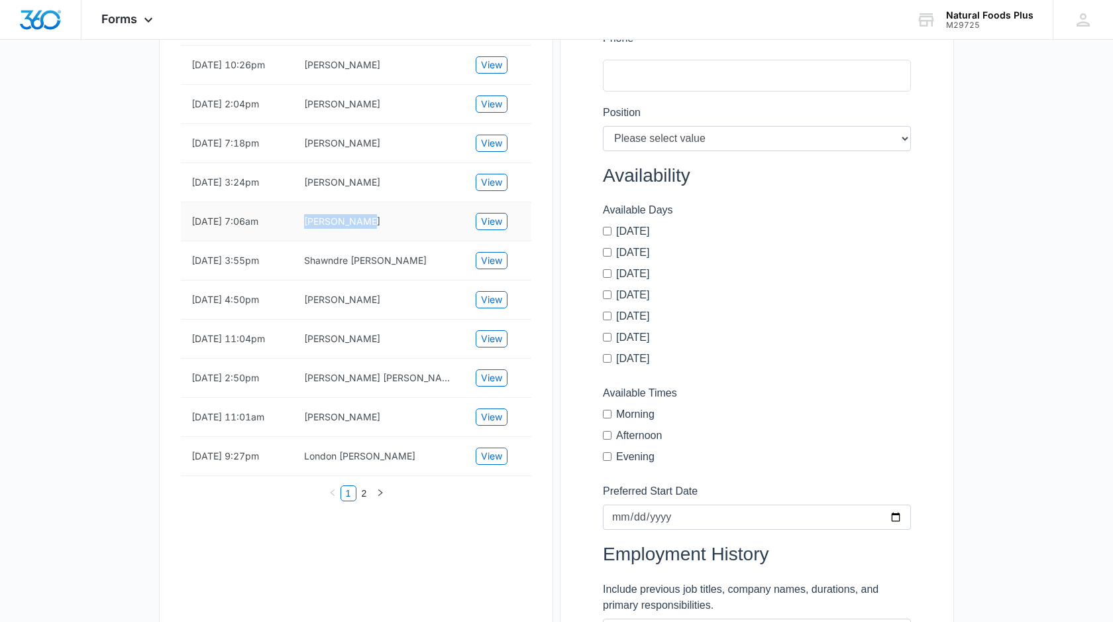
drag, startPoint x: 398, startPoint y: 258, endPoint x: 300, endPoint y: 258, distance: 97.4
click at [300, 241] on td "[PERSON_NAME]" at bounding box center [380, 221] width 172 height 39
copy td "[PERSON_NAME]"
click at [441, 280] on td "Shawndre [PERSON_NAME]" at bounding box center [380, 260] width 172 height 39
click at [497, 268] on span "View" at bounding box center [491, 260] width 21 height 15
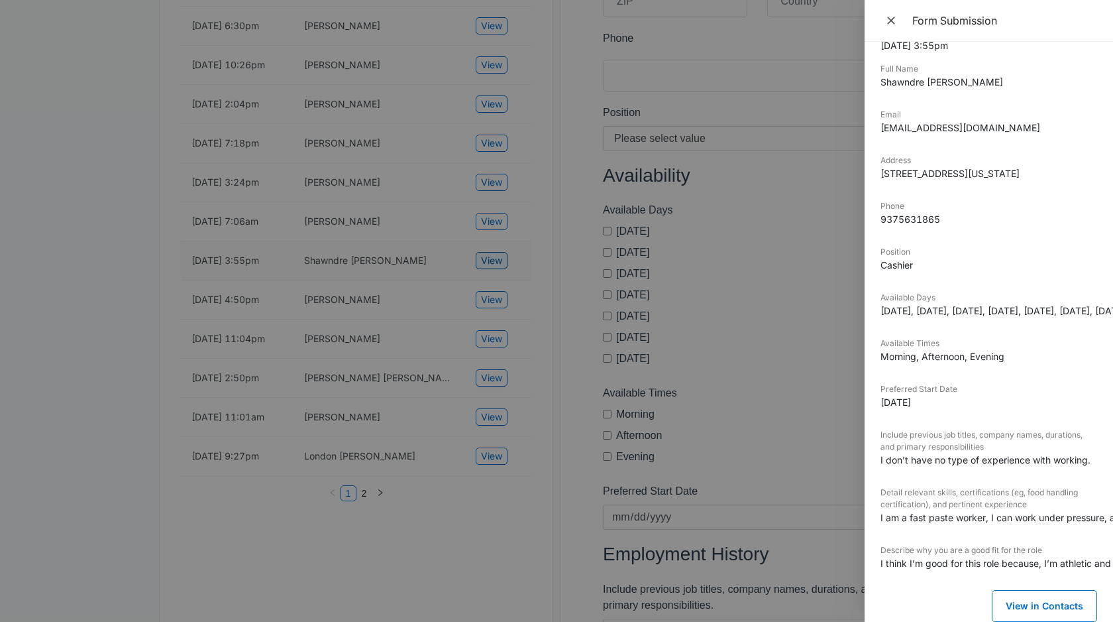
scroll to position [59, 0]
click at [465, 299] on div at bounding box center [556, 311] width 1113 height 622
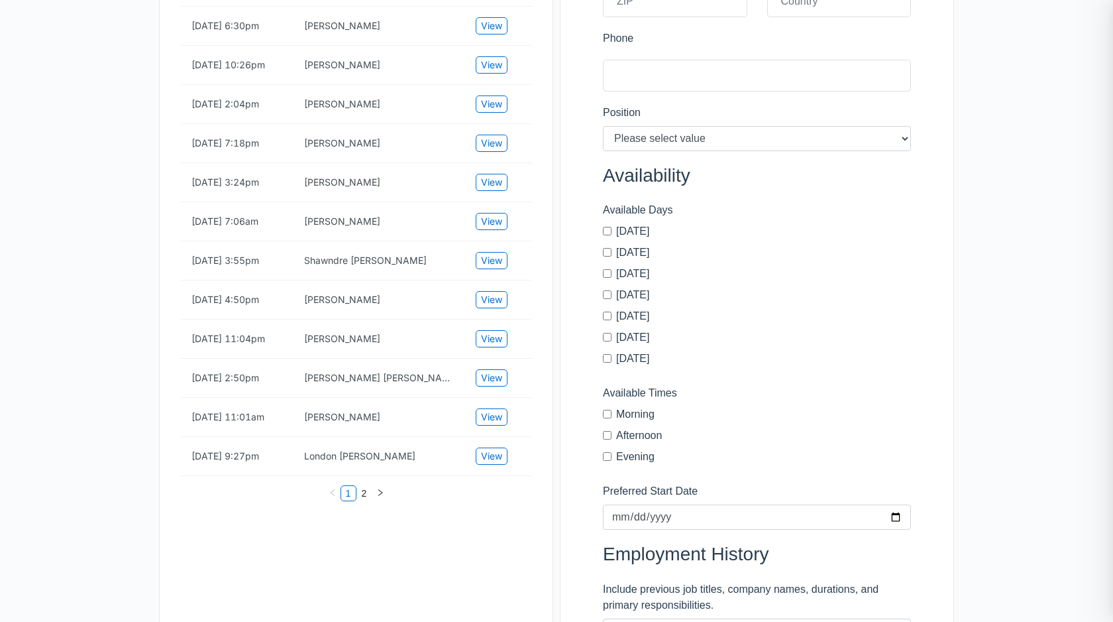
click at [438, 319] on td "[PERSON_NAME]" at bounding box center [380, 299] width 172 height 39
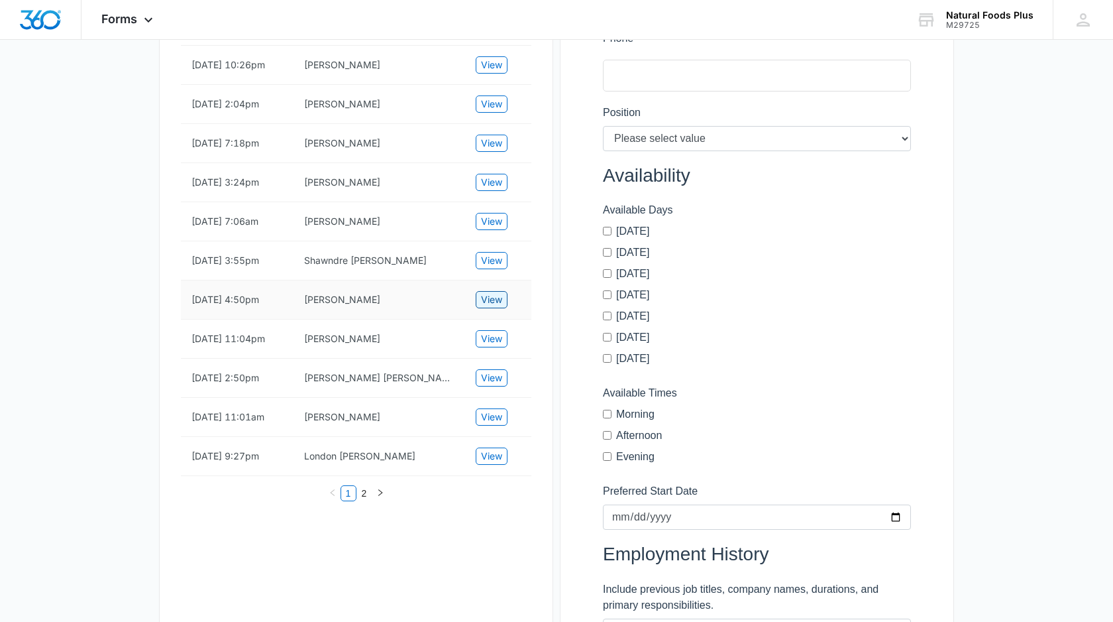
click at [483, 307] on span "View" at bounding box center [491, 299] width 21 height 15
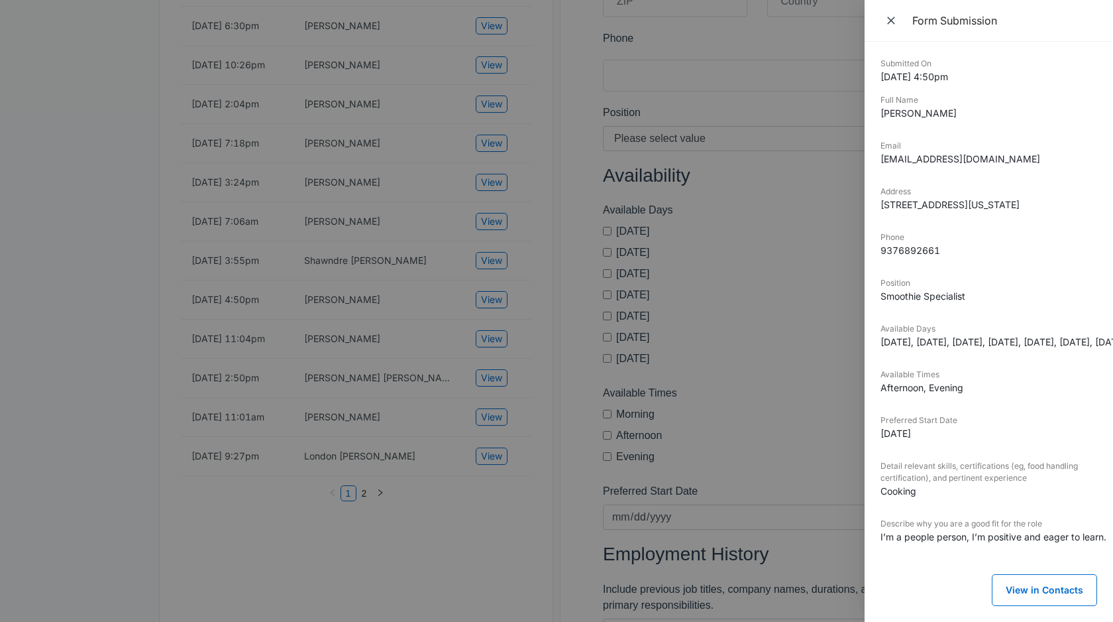
click at [482, 341] on div at bounding box center [556, 311] width 1113 height 622
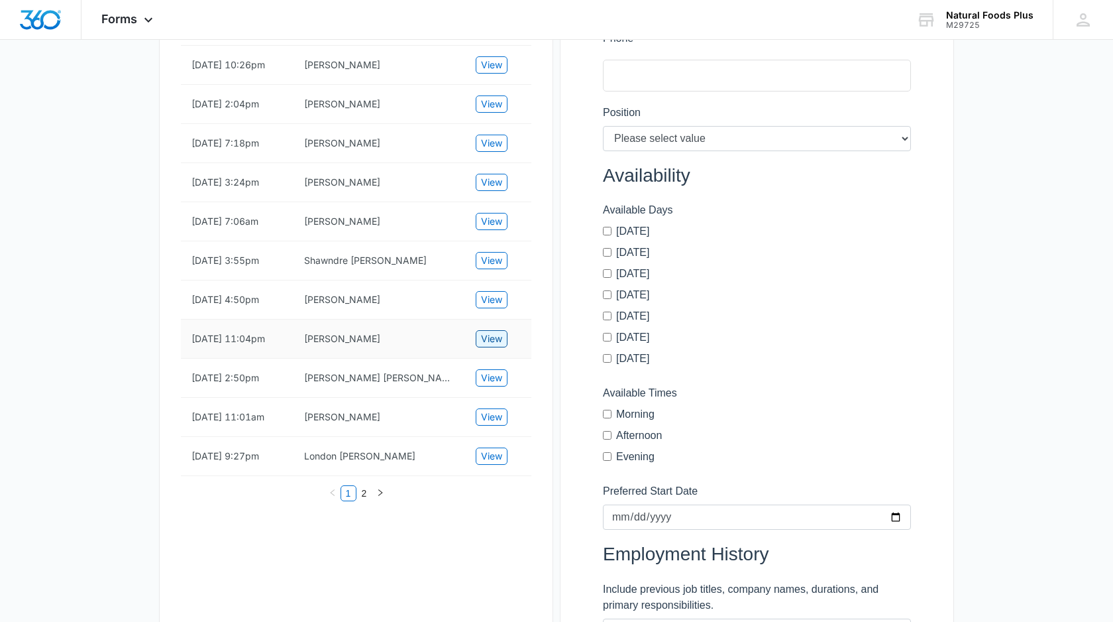
click at [496, 346] on span "View" at bounding box center [491, 338] width 21 height 15
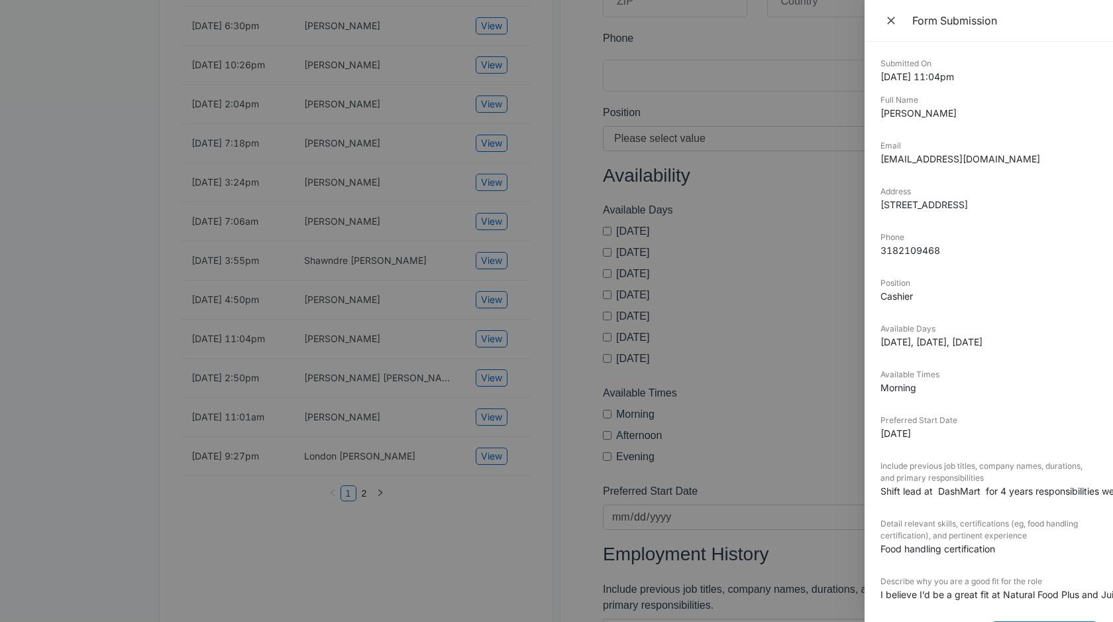
click at [454, 381] on div at bounding box center [556, 311] width 1113 height 622
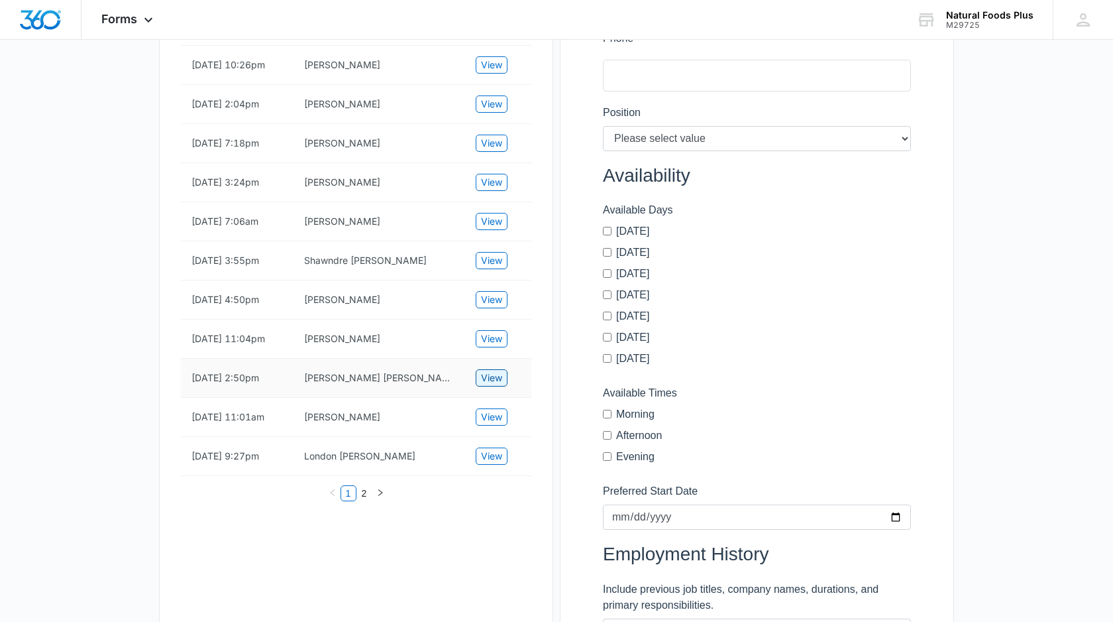
click at [489, 385] on span "View" at bounding box center [491, 377] width 21 height 15
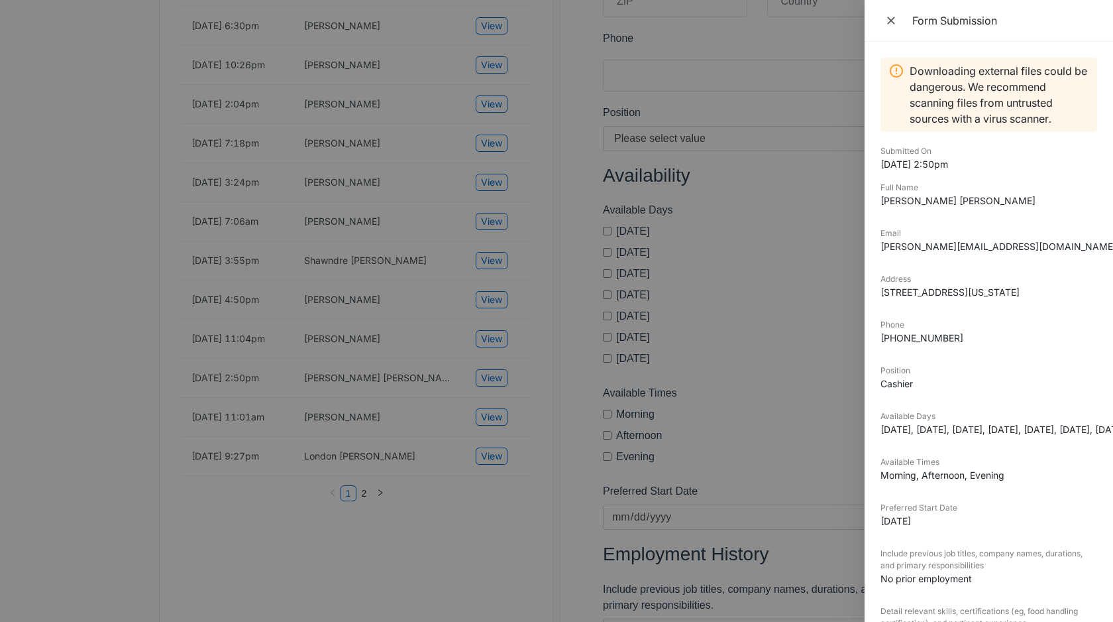
click at [437, 427] on div at bounding box center [556, 311] width 1113 height 622
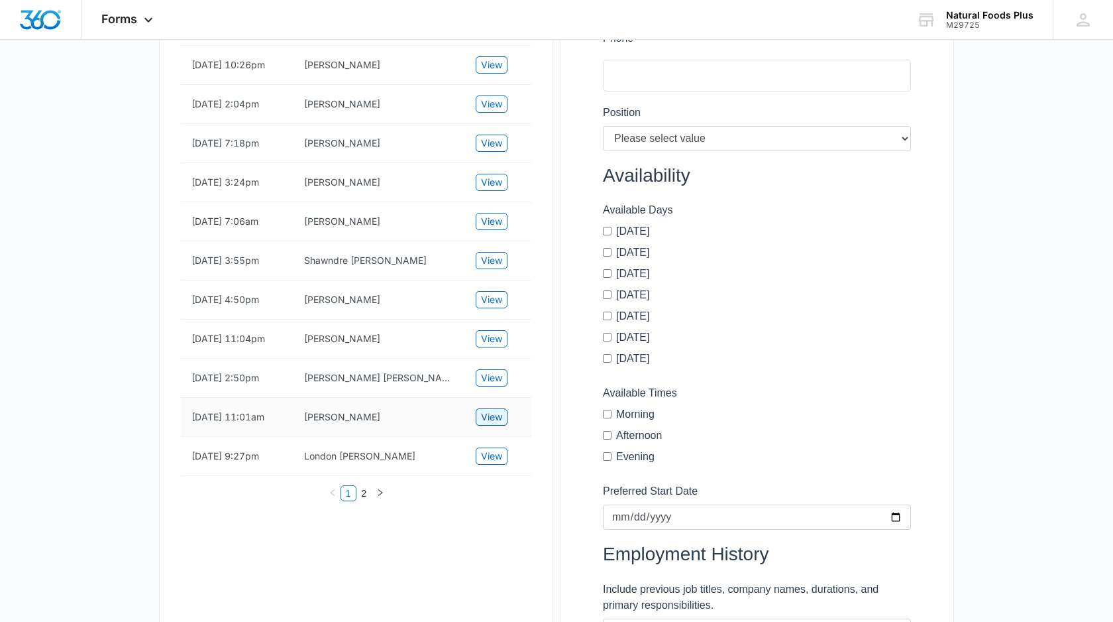
click at [489, 424] on span "View" at bounding box center [491, 417] width 21 height 15
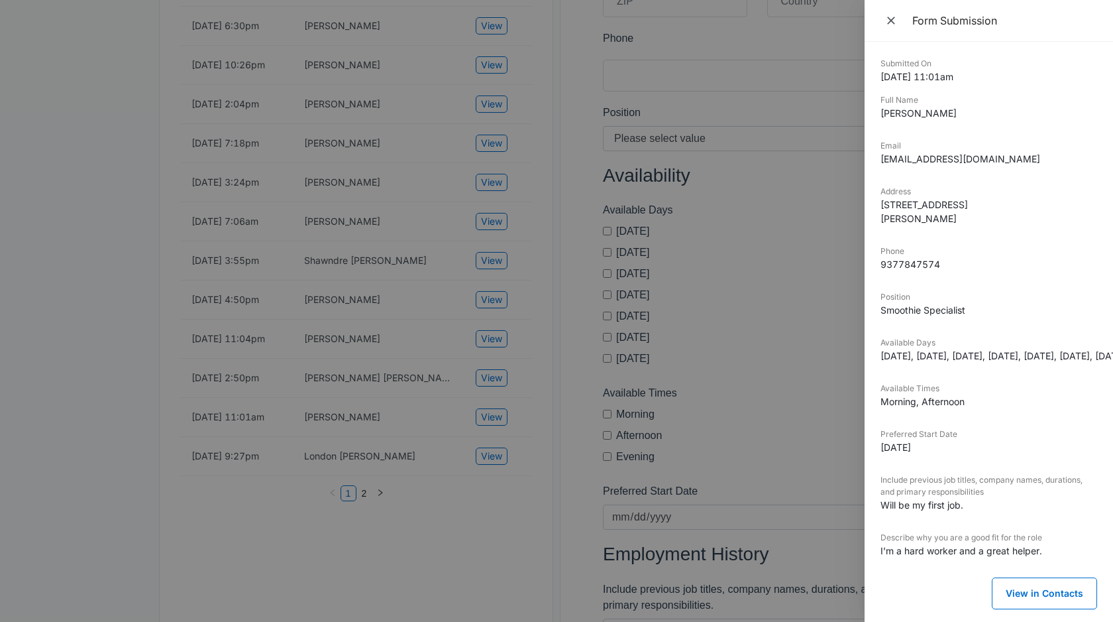
click at [420, 465] on div at bounding box center [556, 311] width 1113 height 622
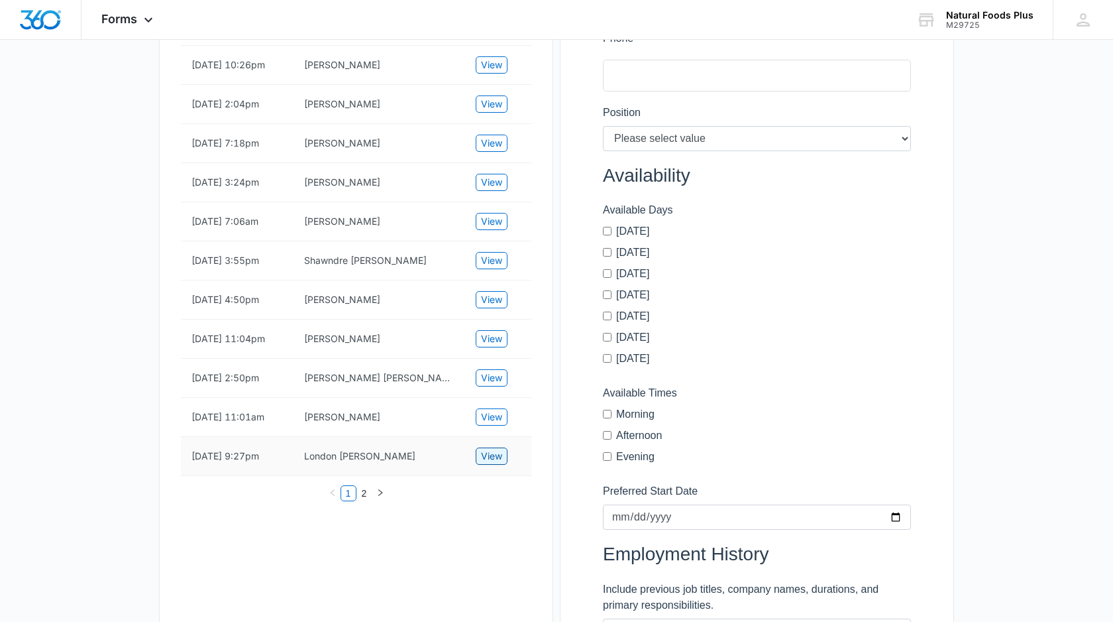
click at [489, 463] on span "View" at bounding box center [491, 456] width 21 height 15
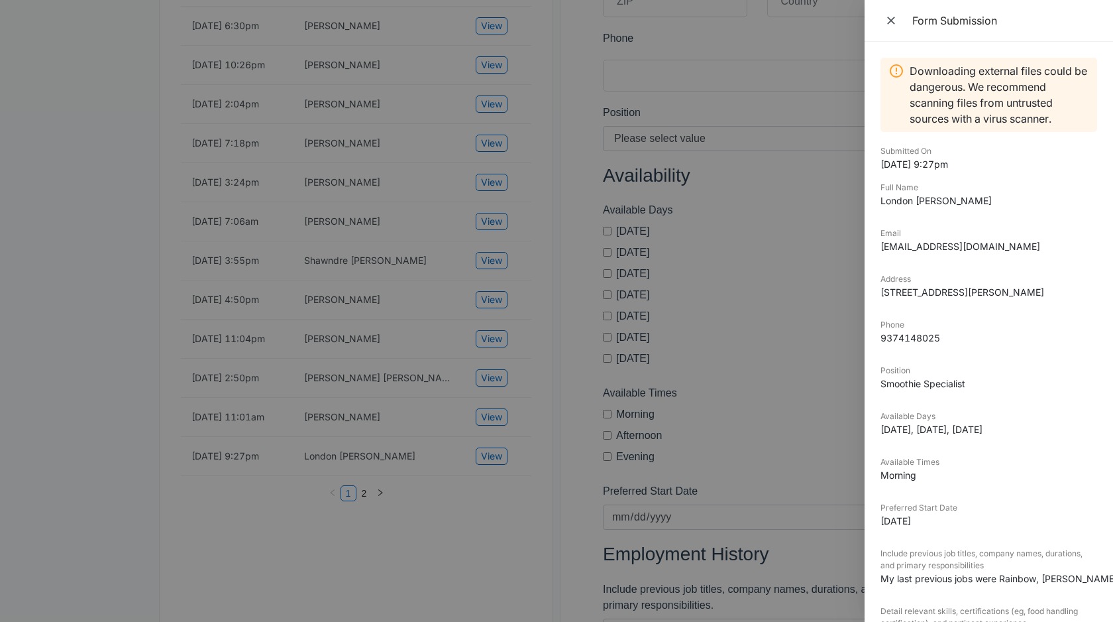
click at [449, 500] on div at bounding box center [556, 311] width 1113 height 622
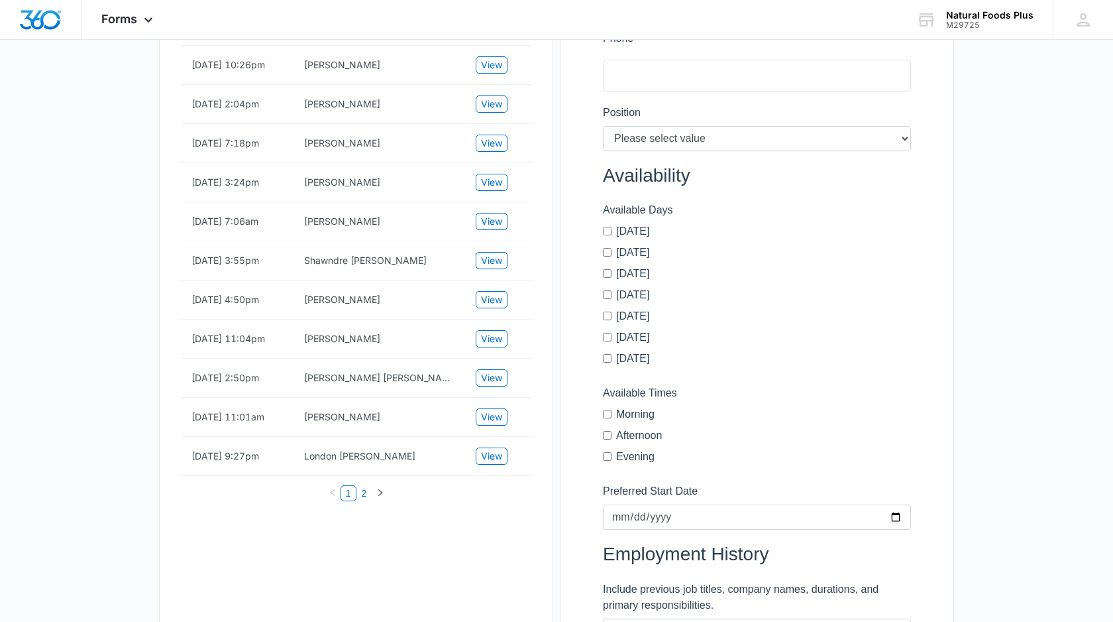
click at [364, 500] on link "2" at bounding box center [364, 493] width 15 height 15
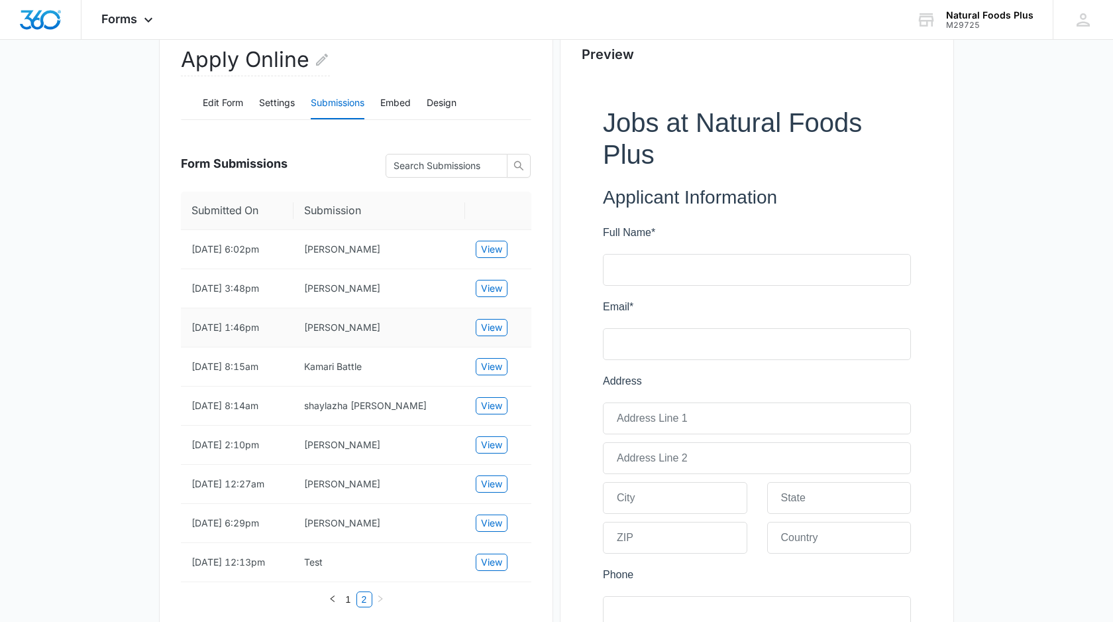
scroll to position [212, 0]
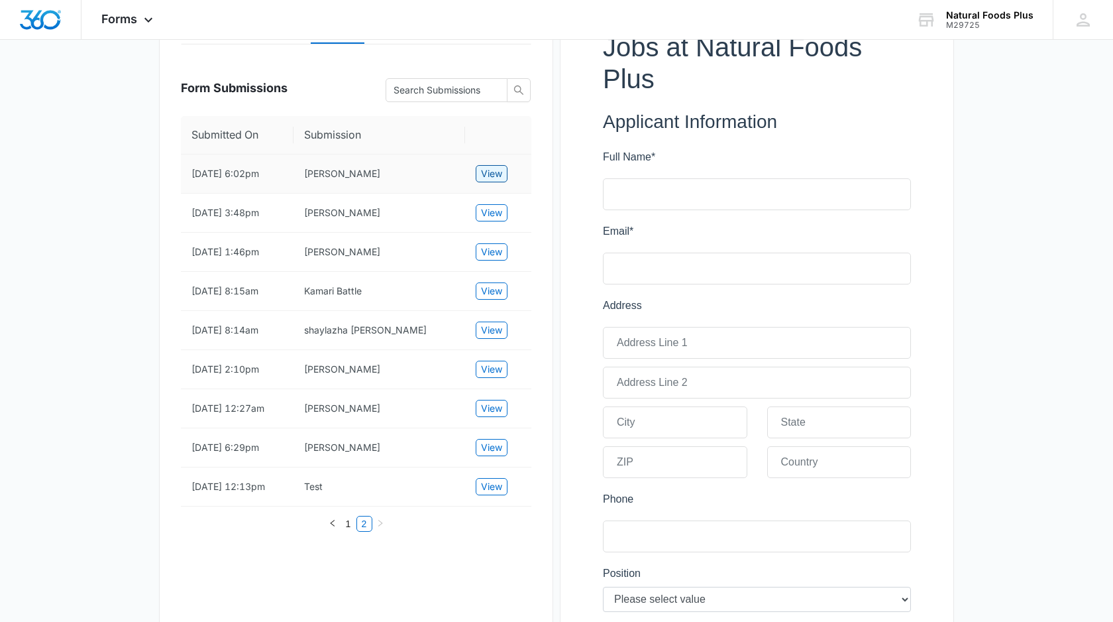
click at [498, 173] on span "View" at bounding box center [491, 173] width 21 height 15
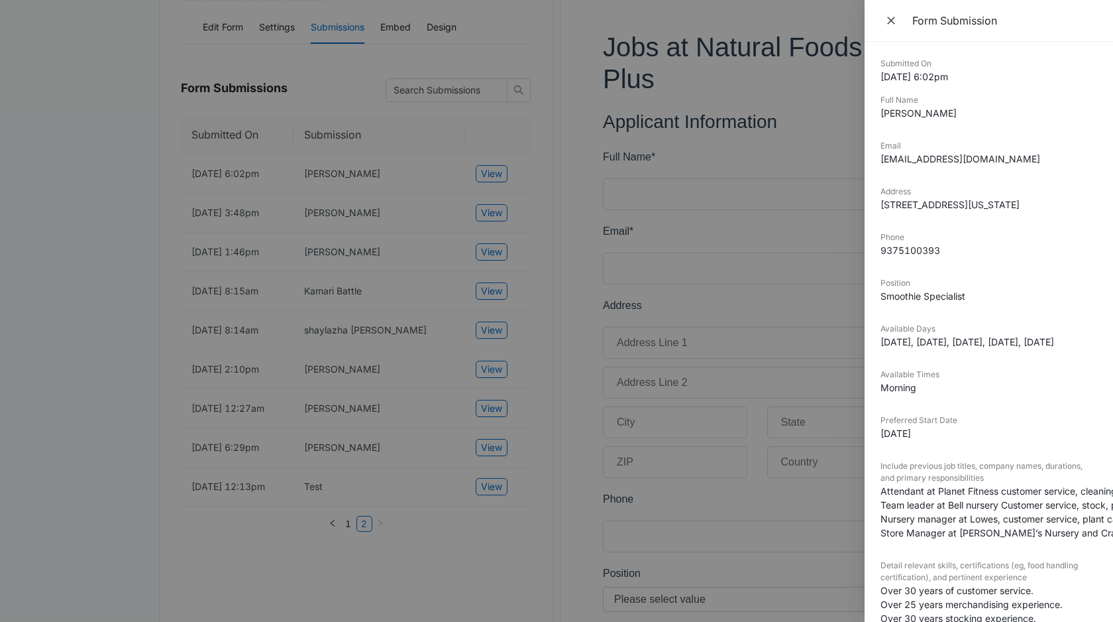
click at [451, 174] on div at bounding box center [556, 311] width 1113 height 622
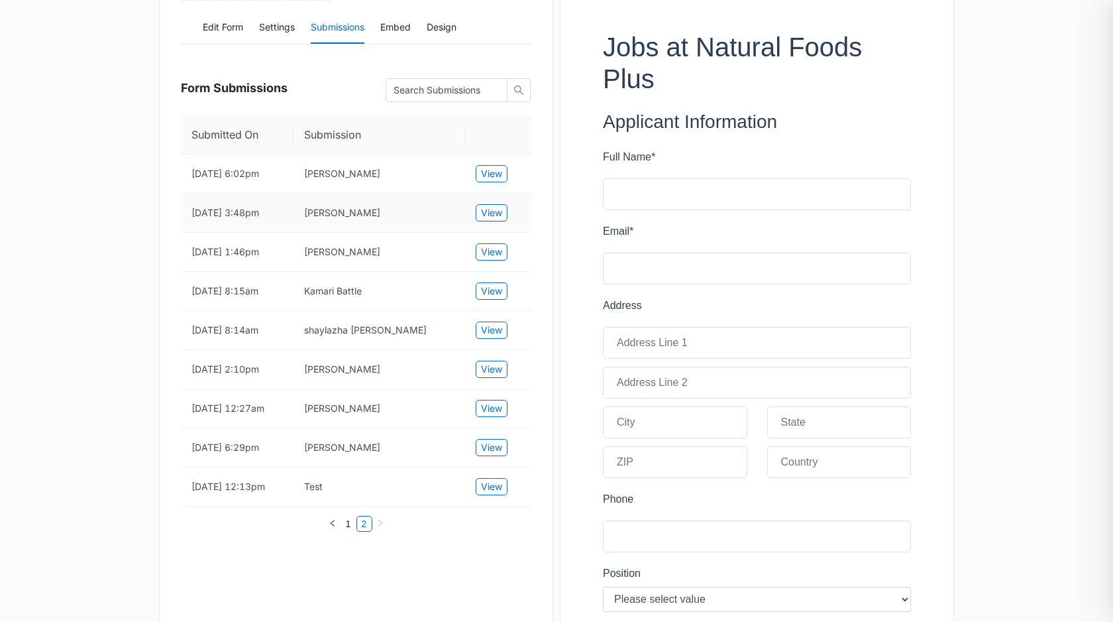
click at [446, 219] on td "[PERSON_NAME]" at bounding box center [380, 213] width 172 height 39
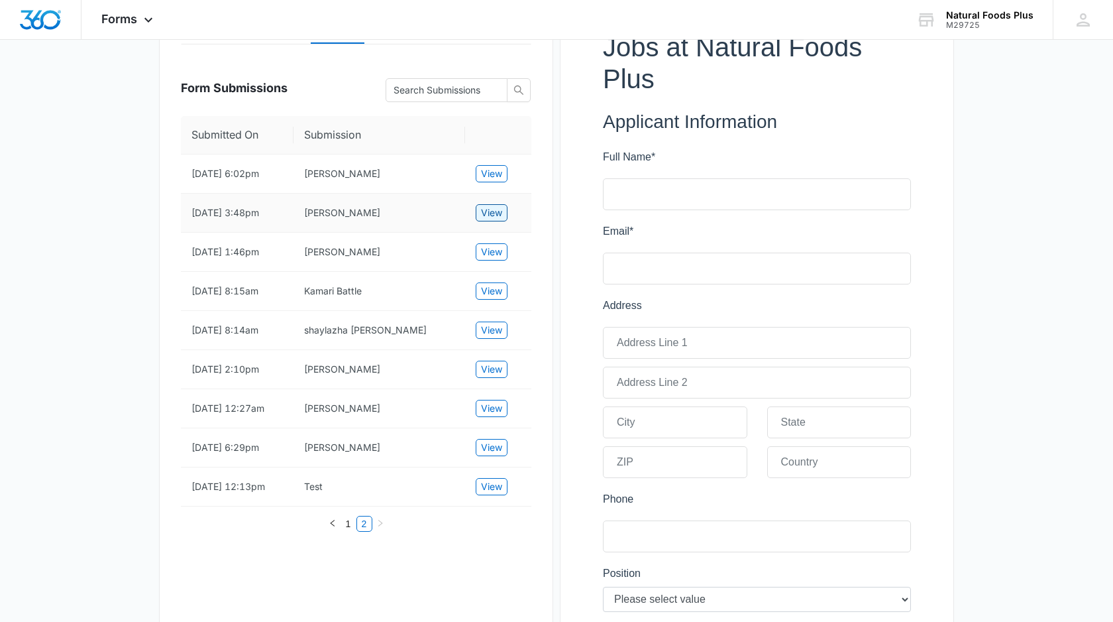
click at [498, 217] on span "View" at bounding box center [491, 212] width 21 height 15
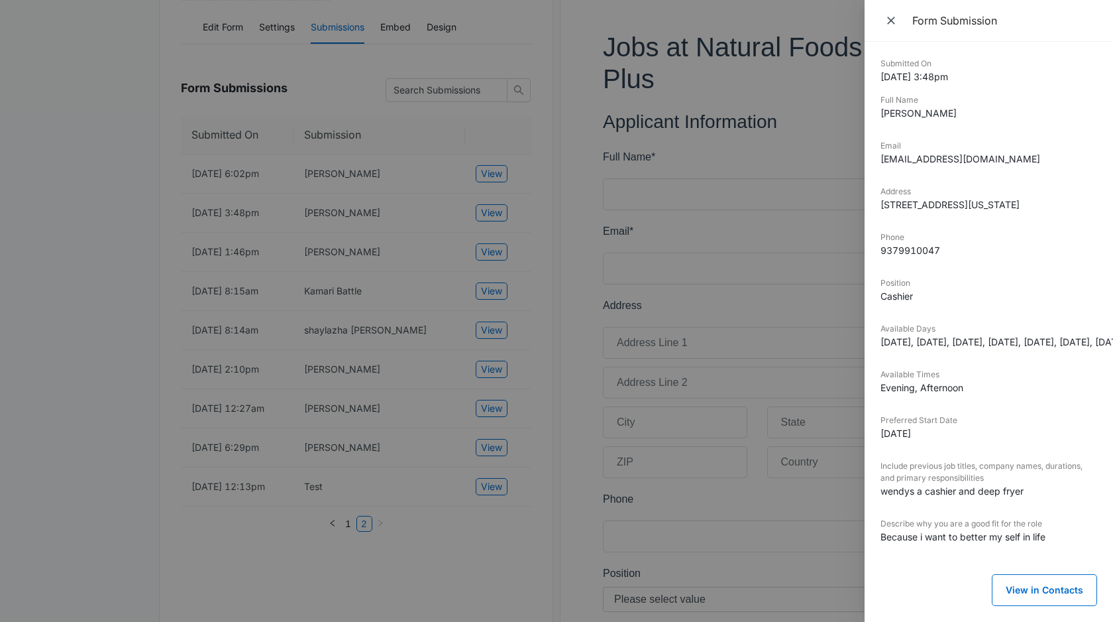
click at [453, 212] on div at bounding box center [556, 311] width 1113 height 622
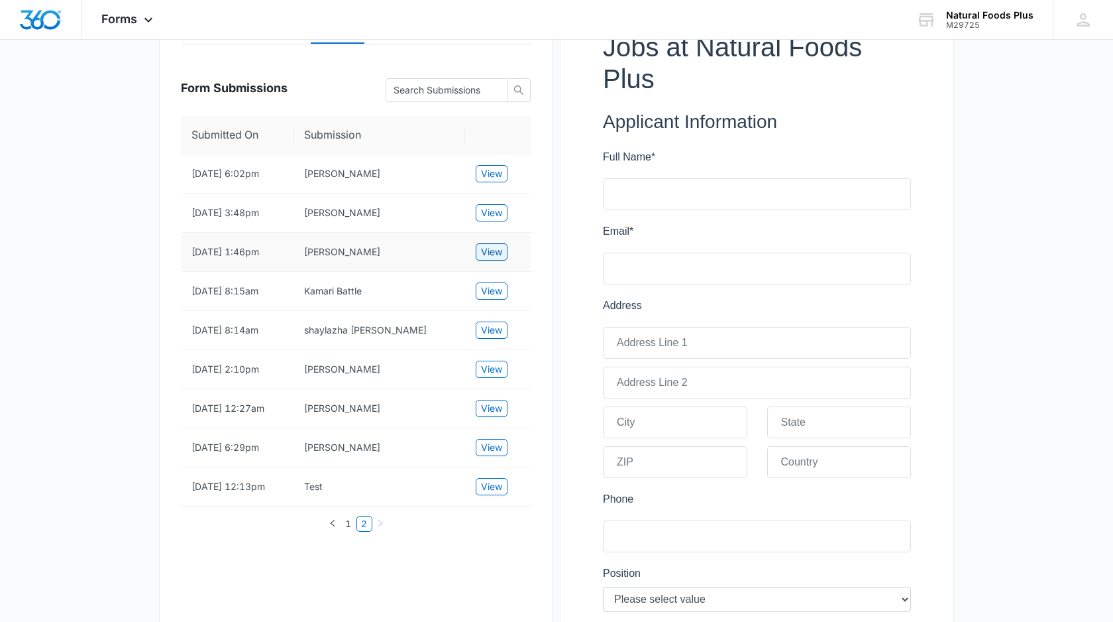
click at [495, 249] on span "View" at bounding box center [491, 252] width 21 height 15
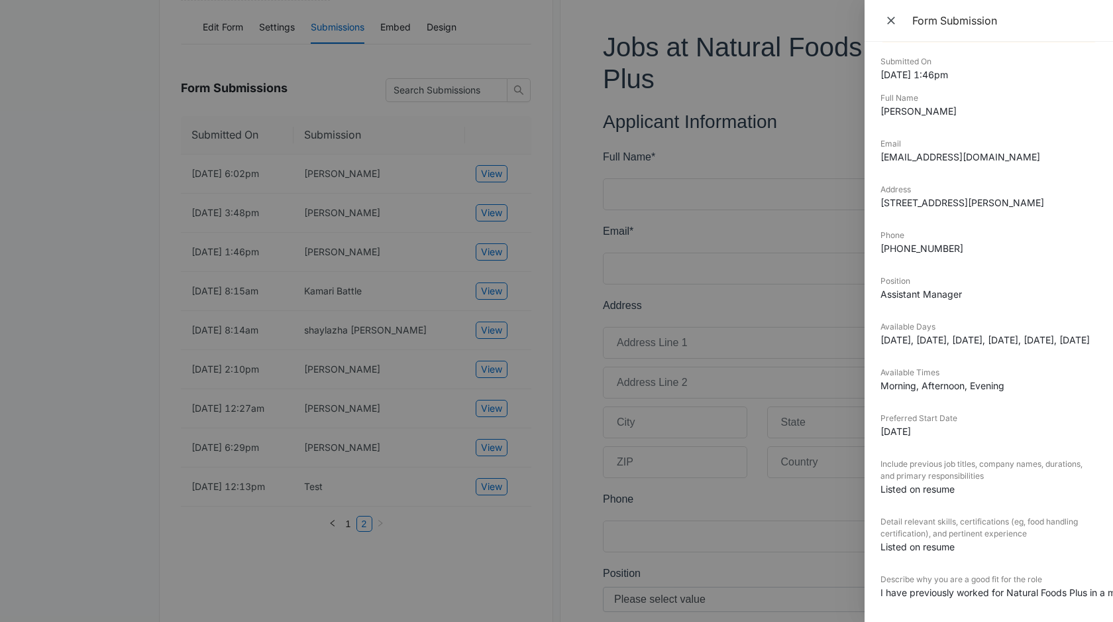
scroll to position [176, 0]
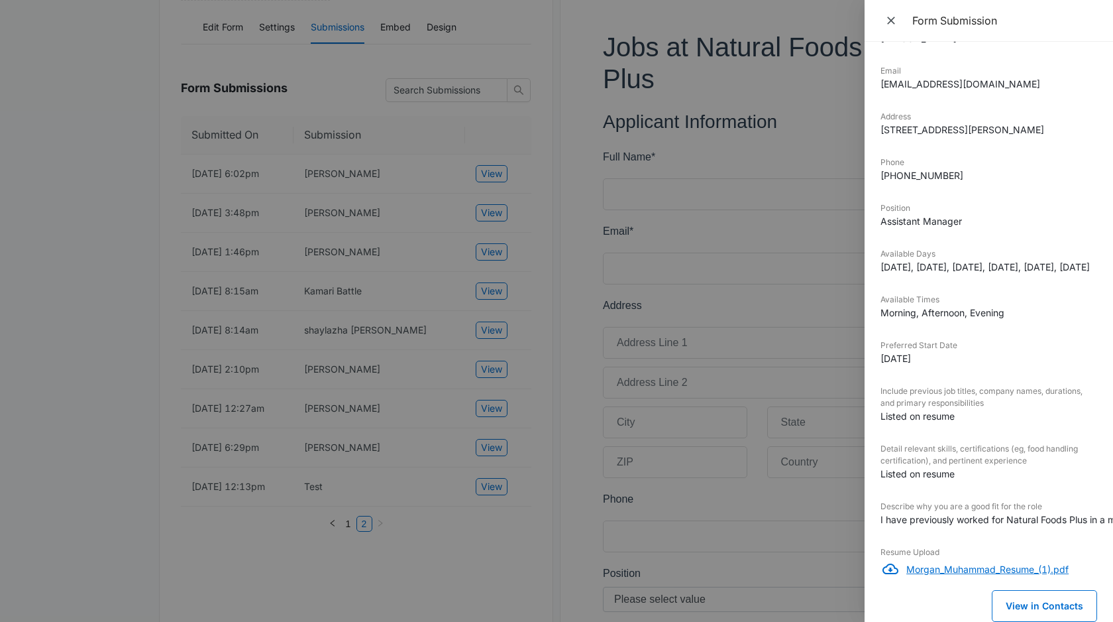
click at [968, 568] on p "Morgan_Muhammad_Resume_(1).pdf" at bounding box center [1002, 569] width 191 height 14
click at [1047, 188] on div "Phone [PHONE_NUMBER]" at bounding box center [989, 173] width 217 height 35
click at [435, 270] on div at bounding box center [556, 311] width 1113 height 622
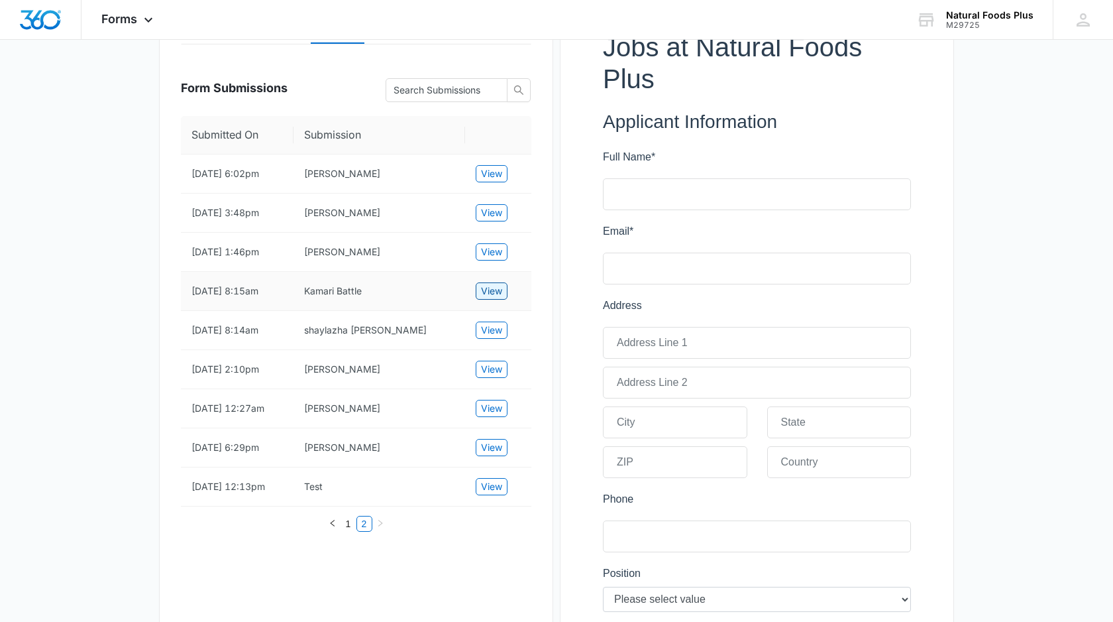
click at [488, 292] on span "View" at bounding box center [491, 291] width 21 height 15
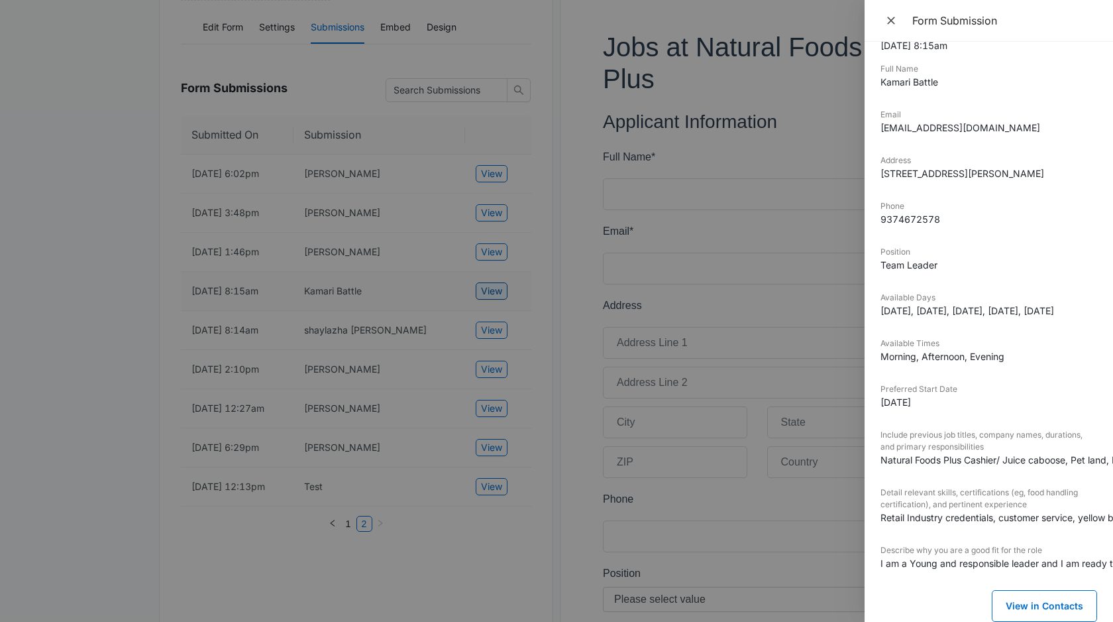
click at [488, 292] on div at bounding box center [556, 311] width 1113 height 622
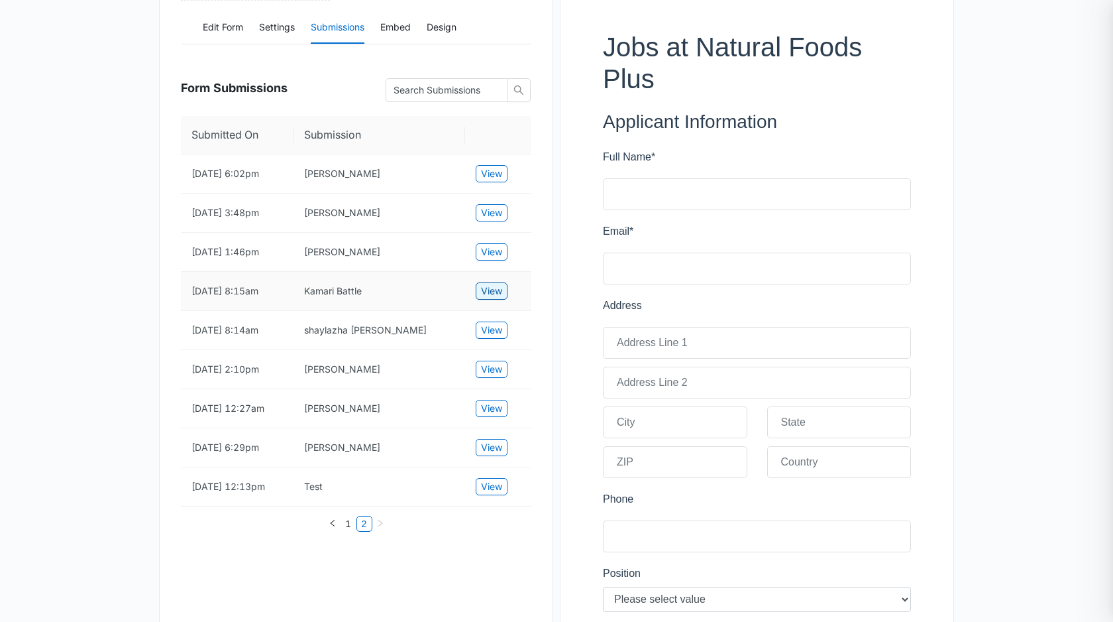
click at [488, 292] on span "View" at bounding box center [491, 291] width 21 height 15
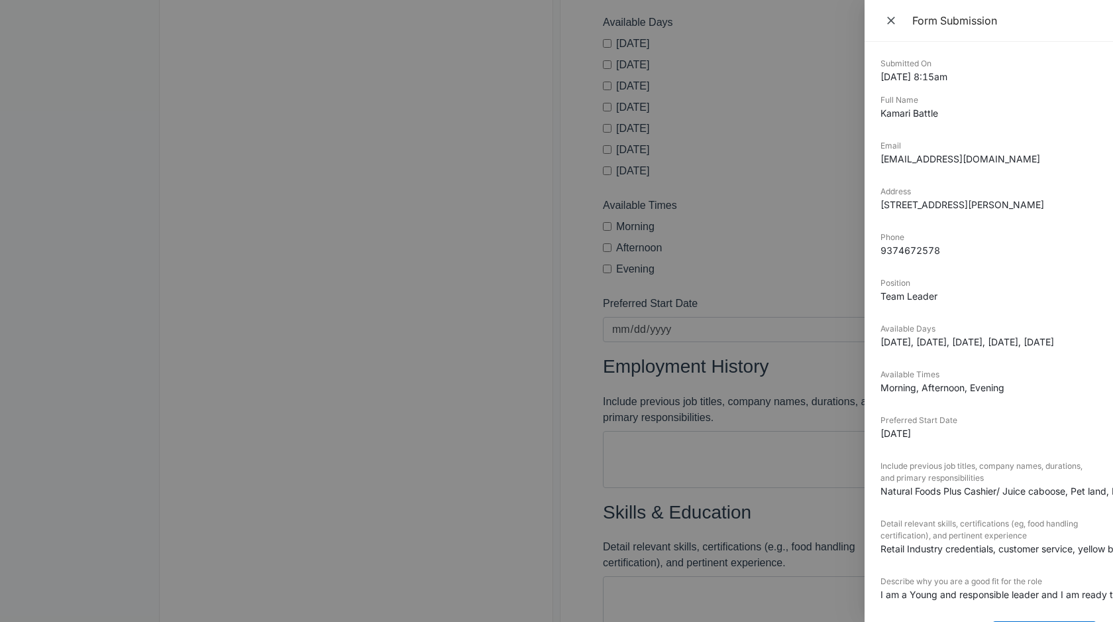
scroll to position [857, 0]
click at [364, 313] on div at bounding box center [556, 311] width 1113 height 622
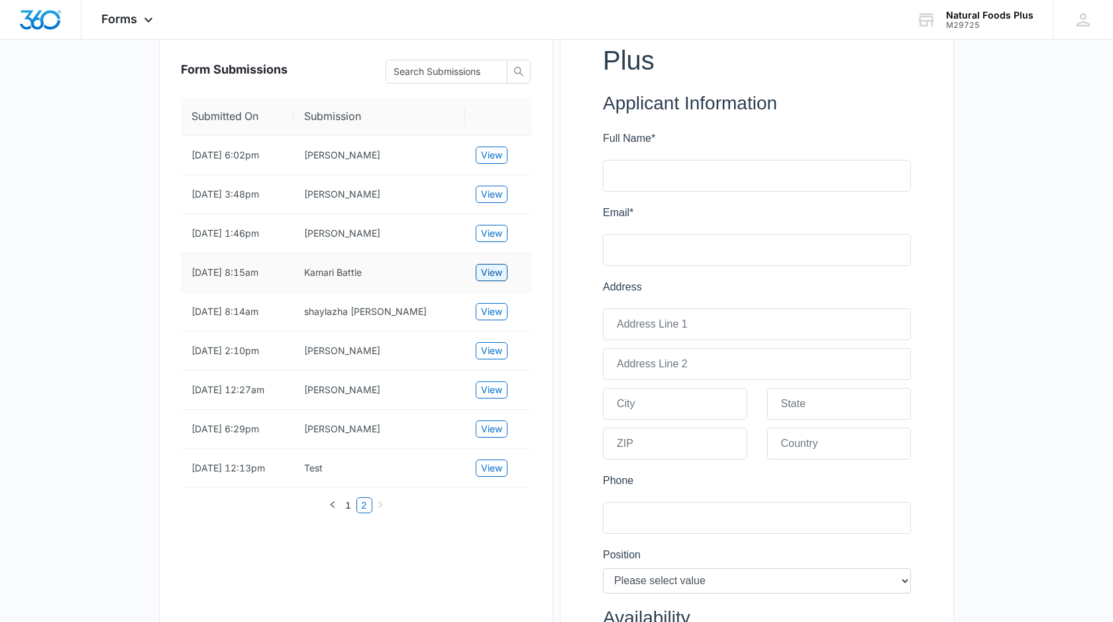
scroll to position [231, 0]
drag, startPoint x: 399, startPoint y: 231, endPoint x: 291, endPoint y: 233, distance: 108.0
click at [291, 233] on tr "[DATE] 1:46pm [PERSON_NAME] View" at bounding box center [356, 232] width 351 height 39
copy tr "[PERSON_NAME]"
click at [494, 229] on span "View" at bounding box center [491, 232] width 21 height 15
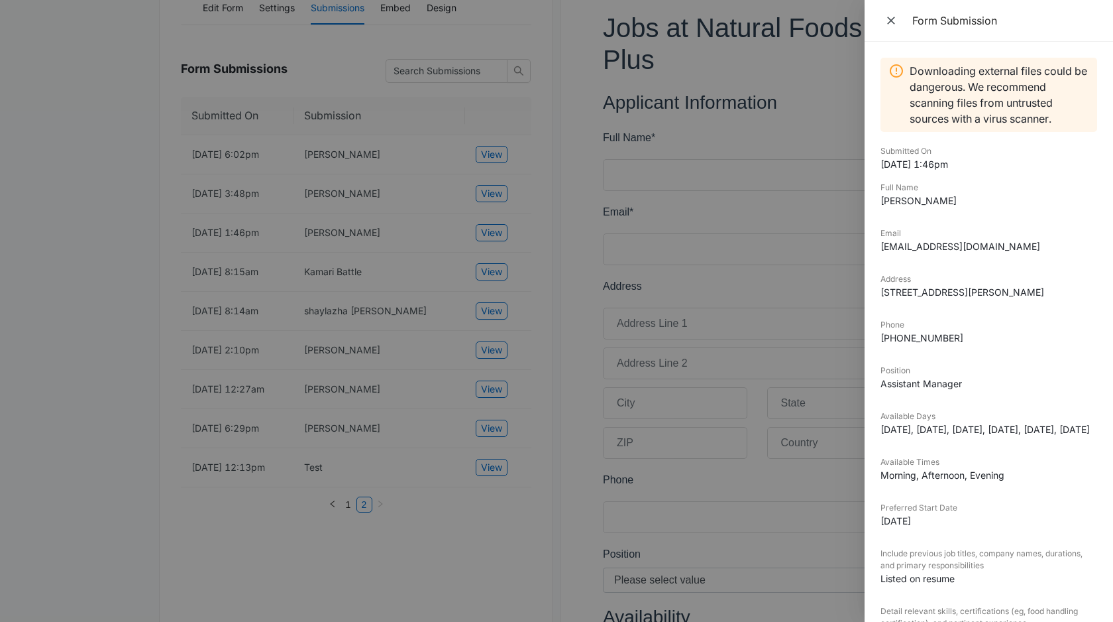
click at [439, 235] on div at bounding box center [556, 311] width 1113 height 622
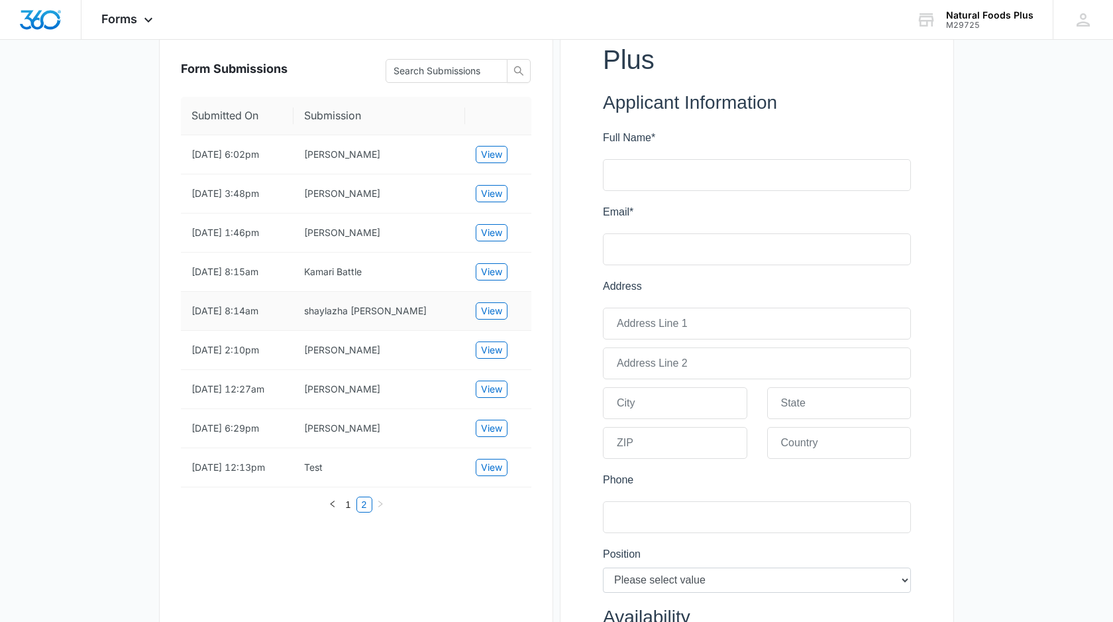
click at [435, 307] on td "shaylazha [PERSON_NAME]" at bounding box center [380, 311] width 172 height 39
click at [484, 311] on span "View" at bounding box center [491, 311] width 21 height 15
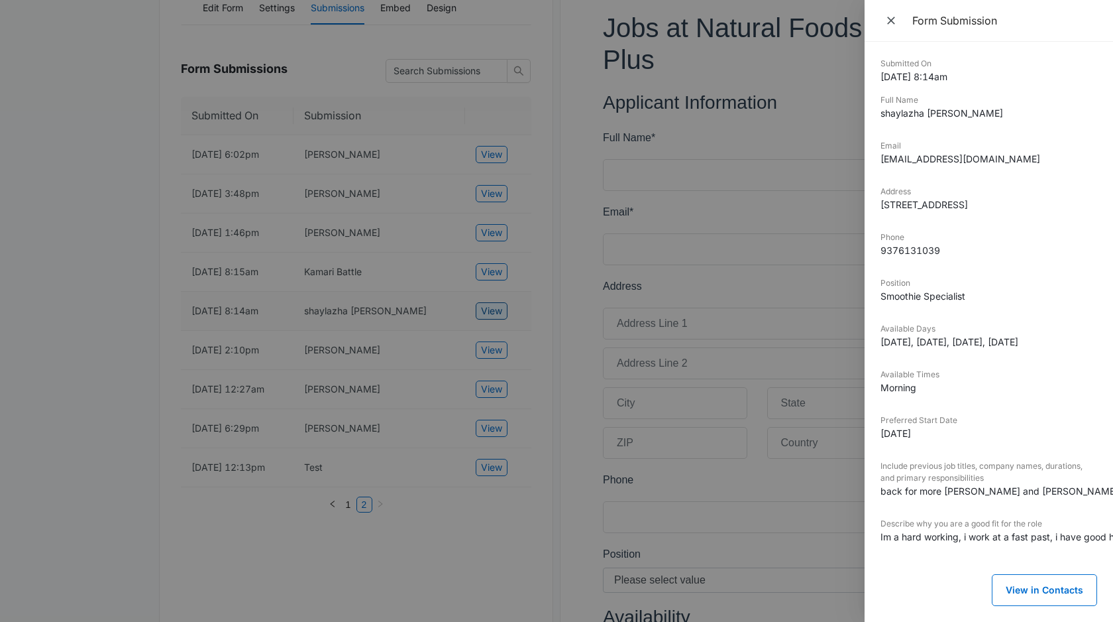
click at [484, 311] on div at bounding box center [556, 311] width 1113 height 622
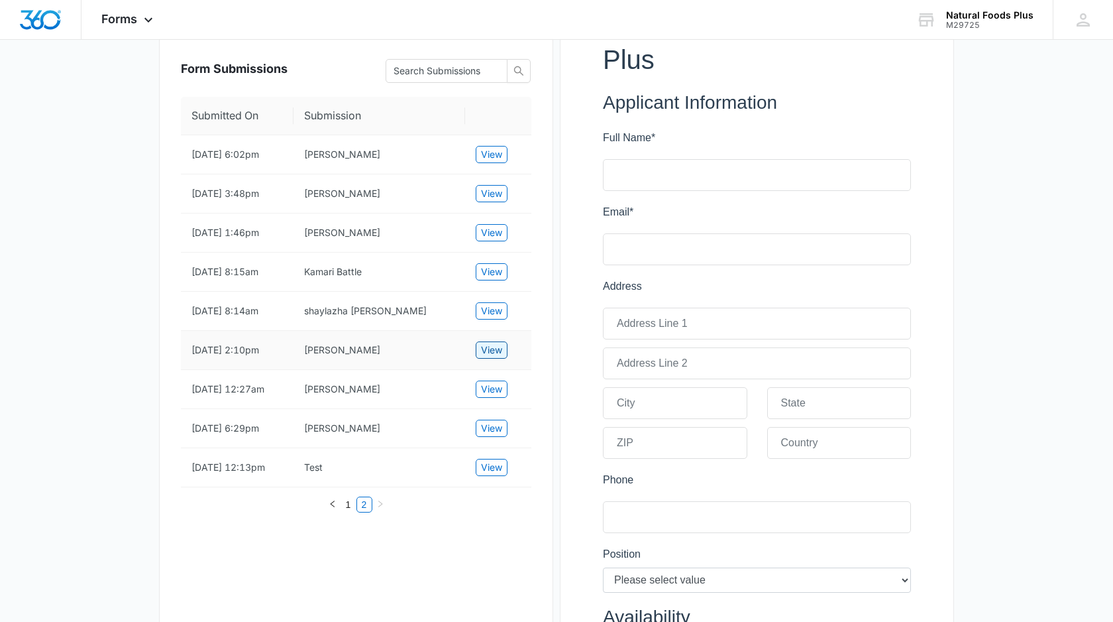
click at [489, 348] on span "View" at bounding box center [491, 350] width 21 height 15
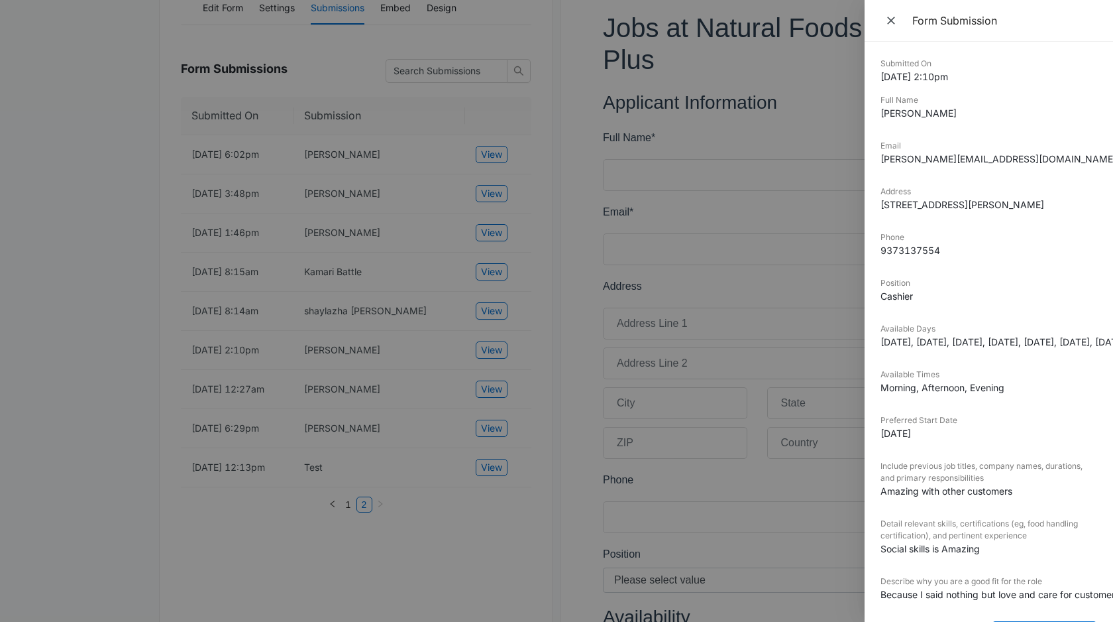
click at [489, 348] on div at bounding box center [556, 311] width 1113 height 622
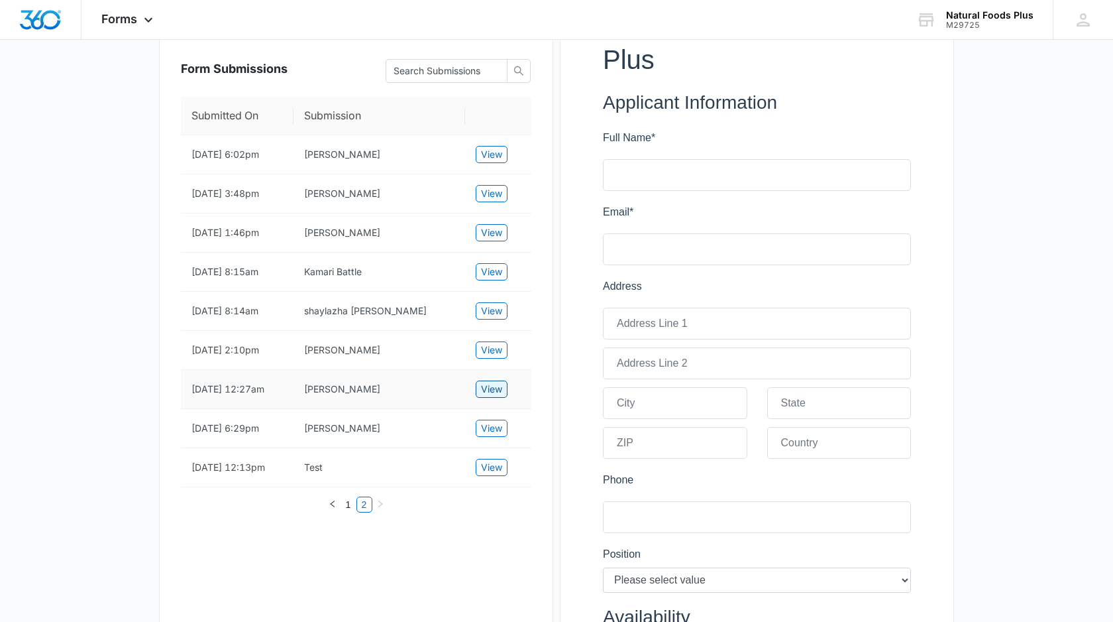
click at [492, 382] on span "View" at bounding box center [491, 389] width 21 height 15
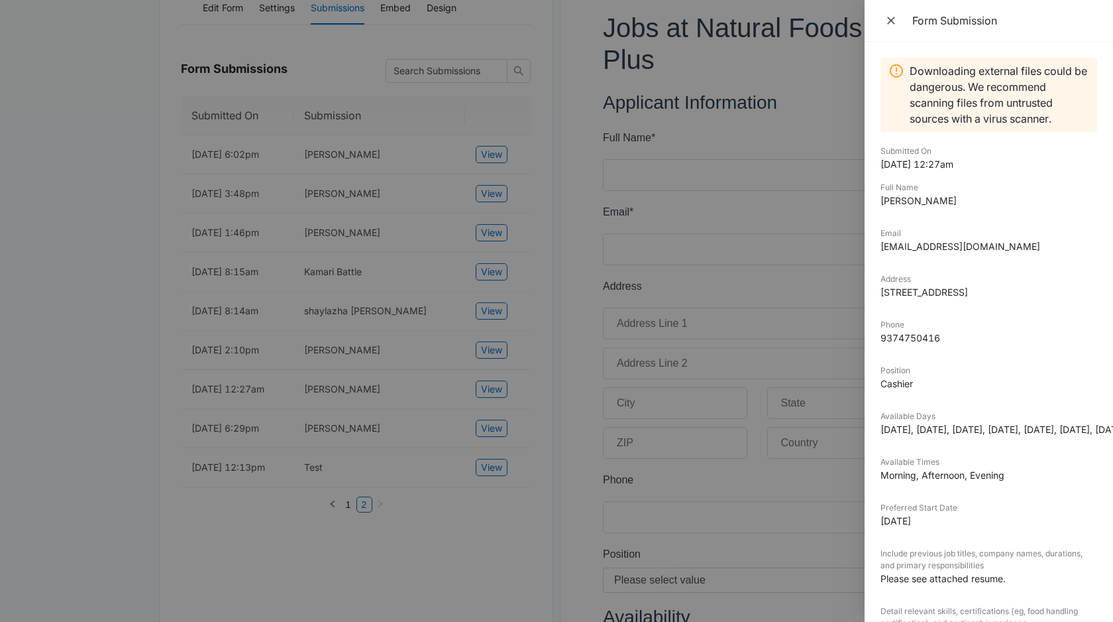
click at [492, 382] on div at bounding box center [556, 311] width 1113 height 622
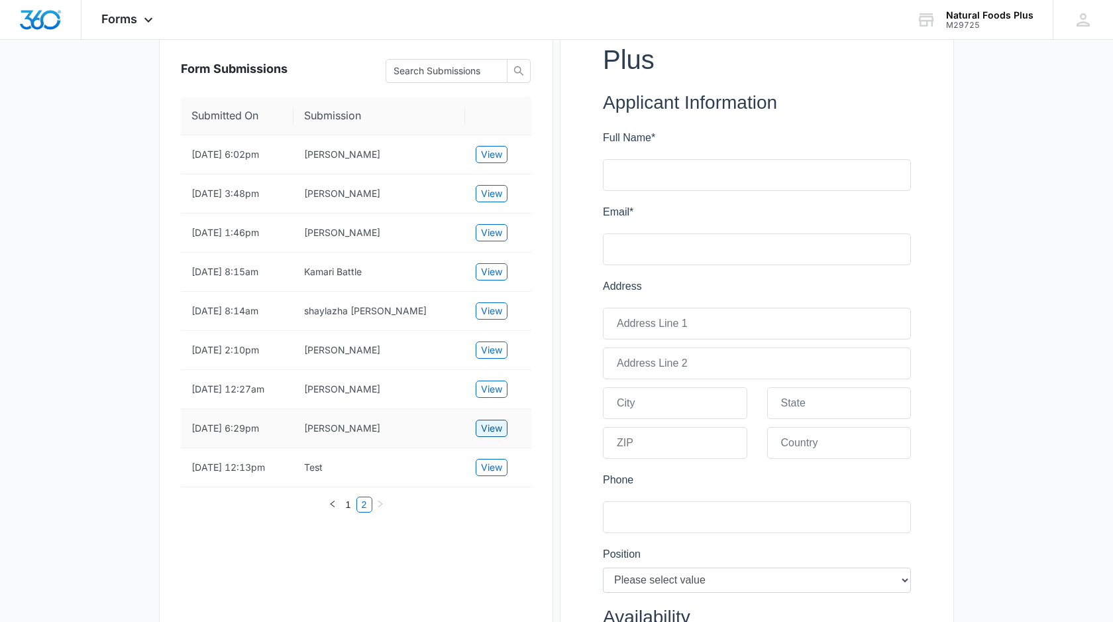
click at [492, 429] on span "View" at bounding box center [491, 428] width 21 height 15
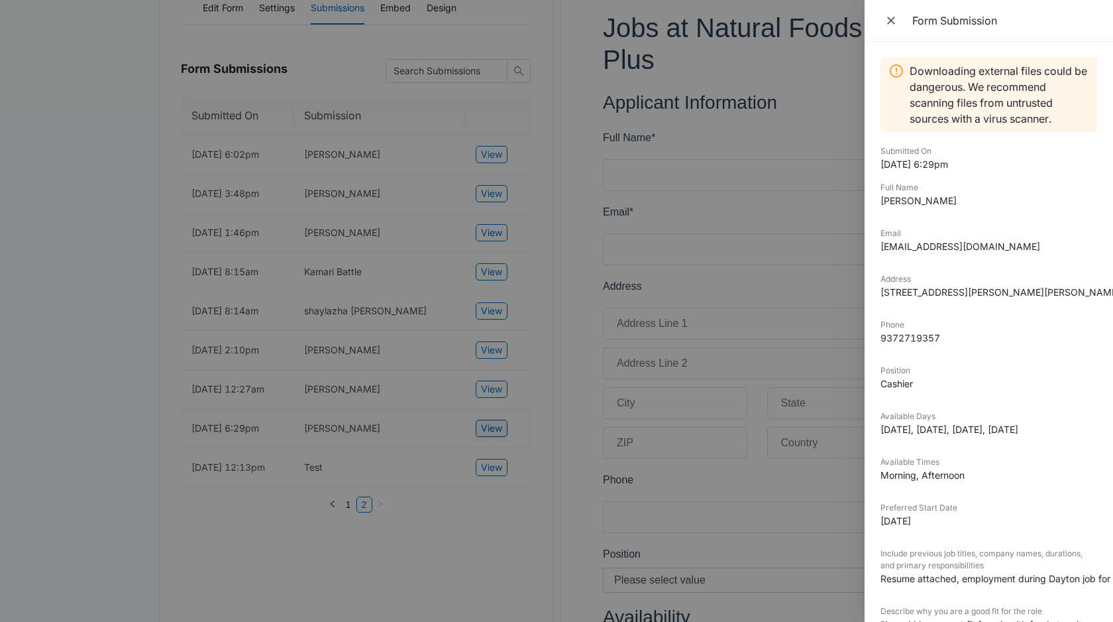
click at [492, 429] on div at bounding box center [556, 311] width 1113 height 622
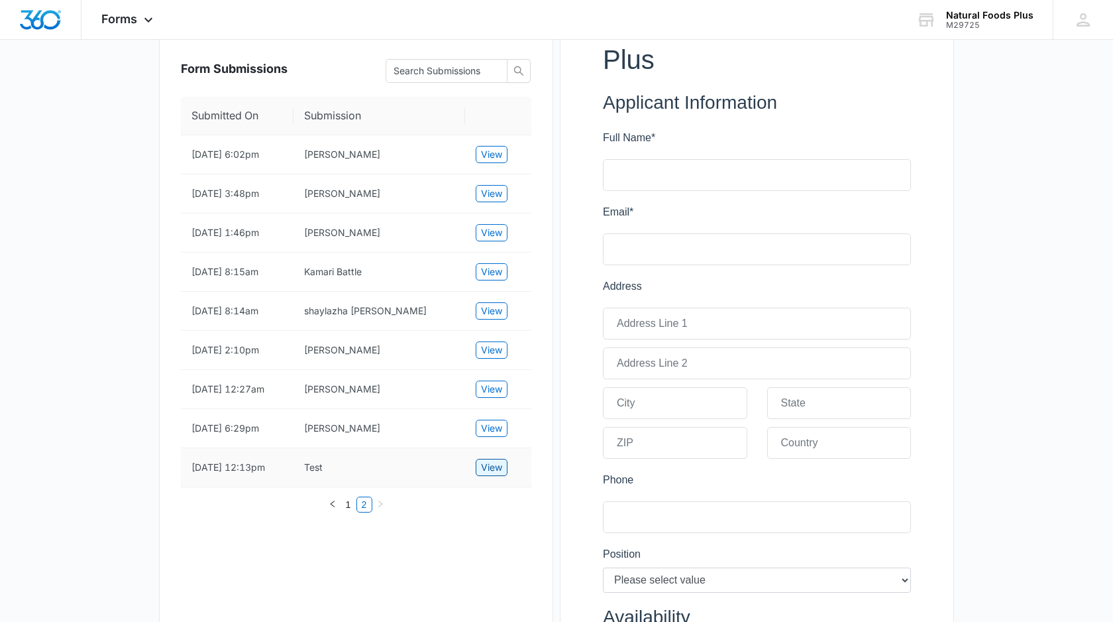
click at [492, 470] on span "View" at bounding box center [491, 467] width 21 height 15
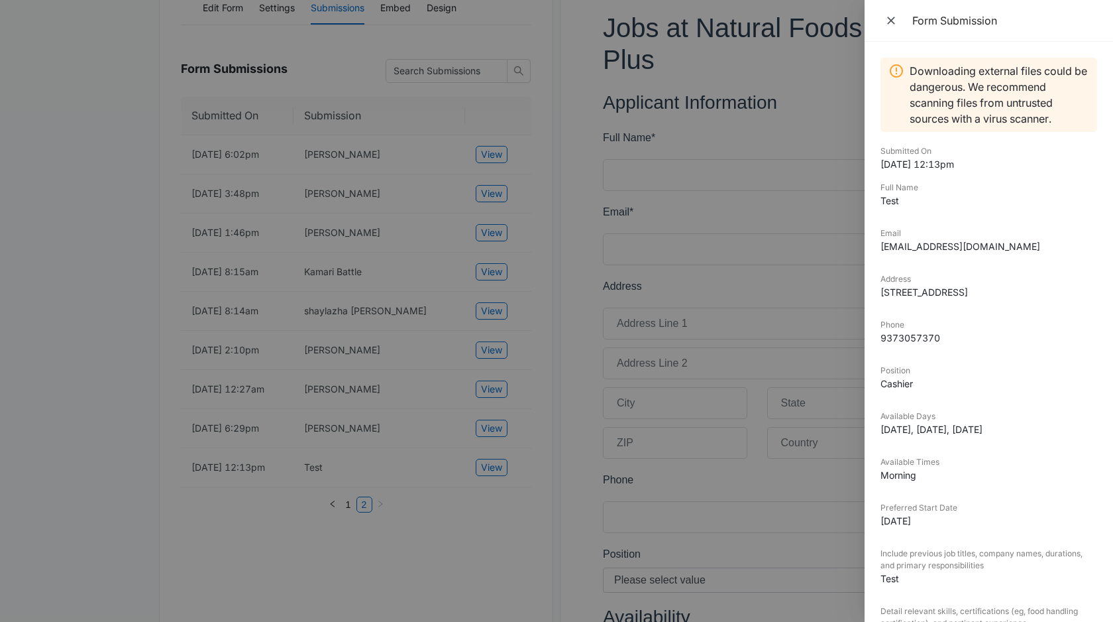
click at [492, 470] on div at bounding box center [556, 311] width 1113 height 622
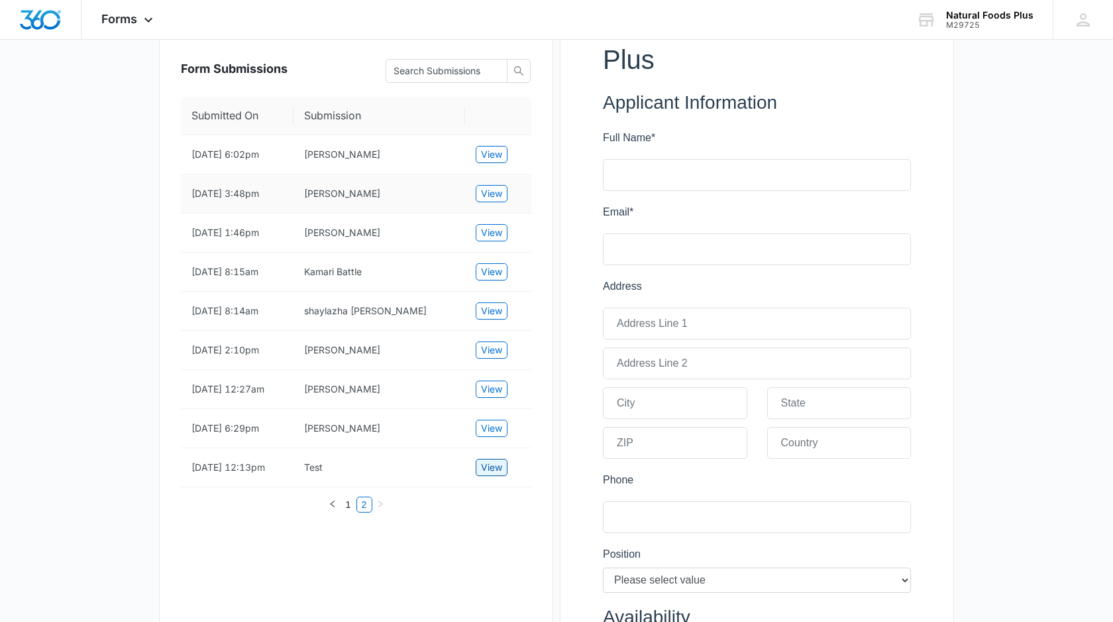
scroll to position [217, 0]
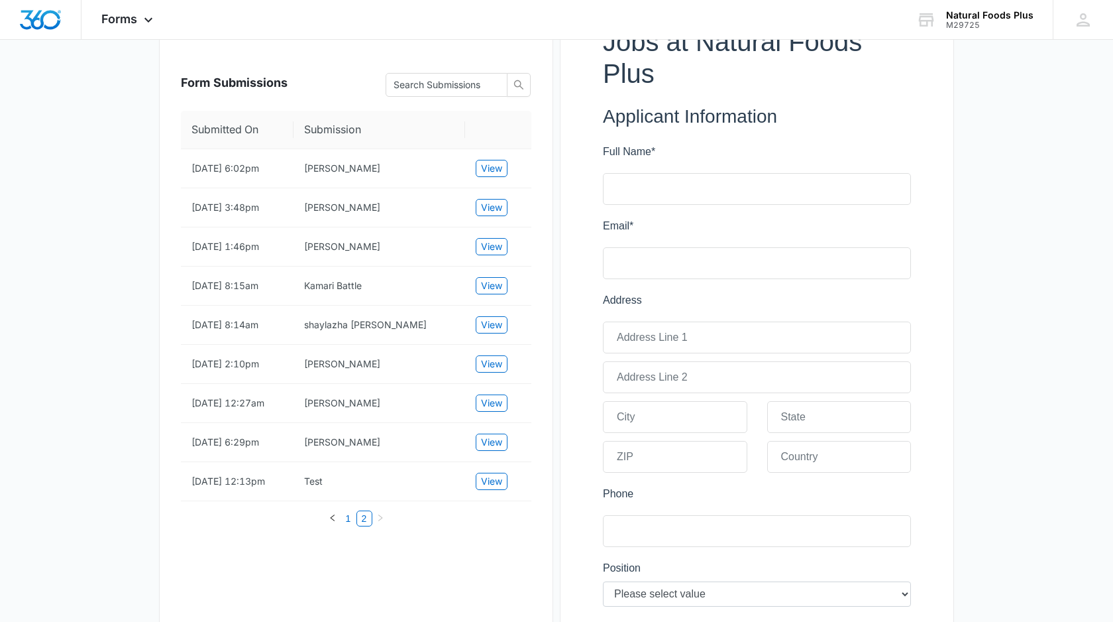
click at [346, 526] on link "1" at bounding box center [348, 518] width 15 height 15
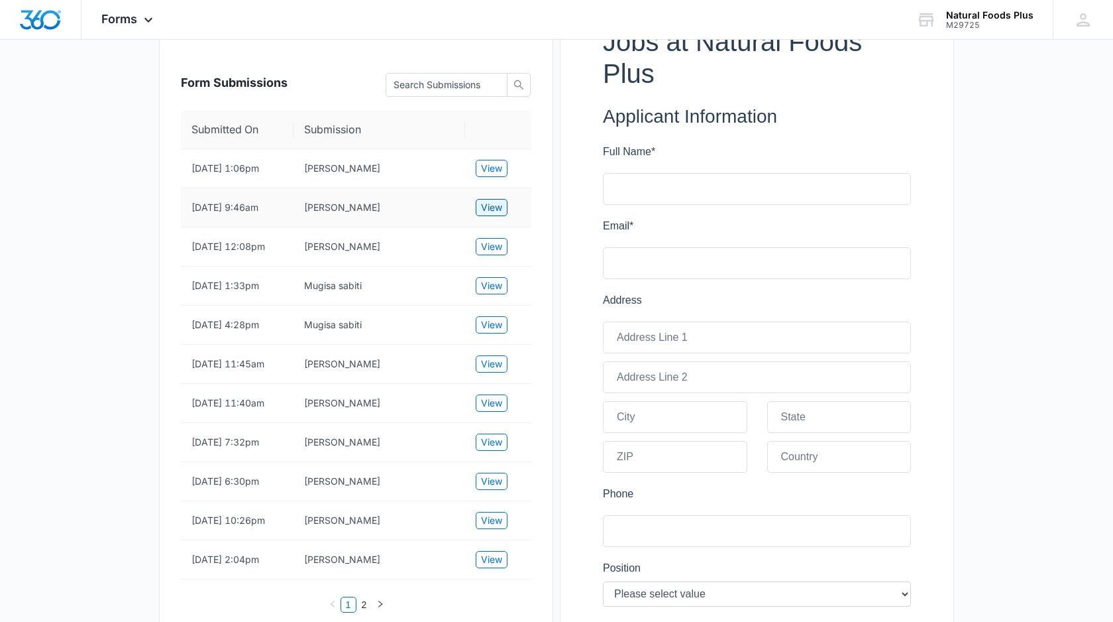
click at [495, 215] on span "View" at bounding box center [491, 207] width 21 height 15
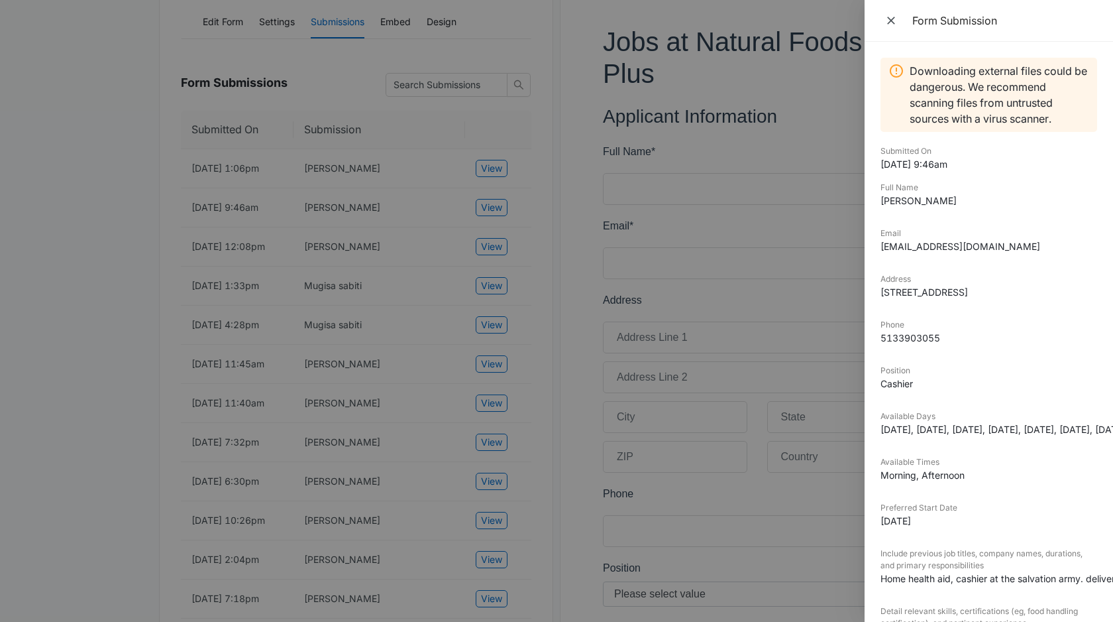
click at [399, 274] on div at bounding box center [556, 311] width 1113 height 622
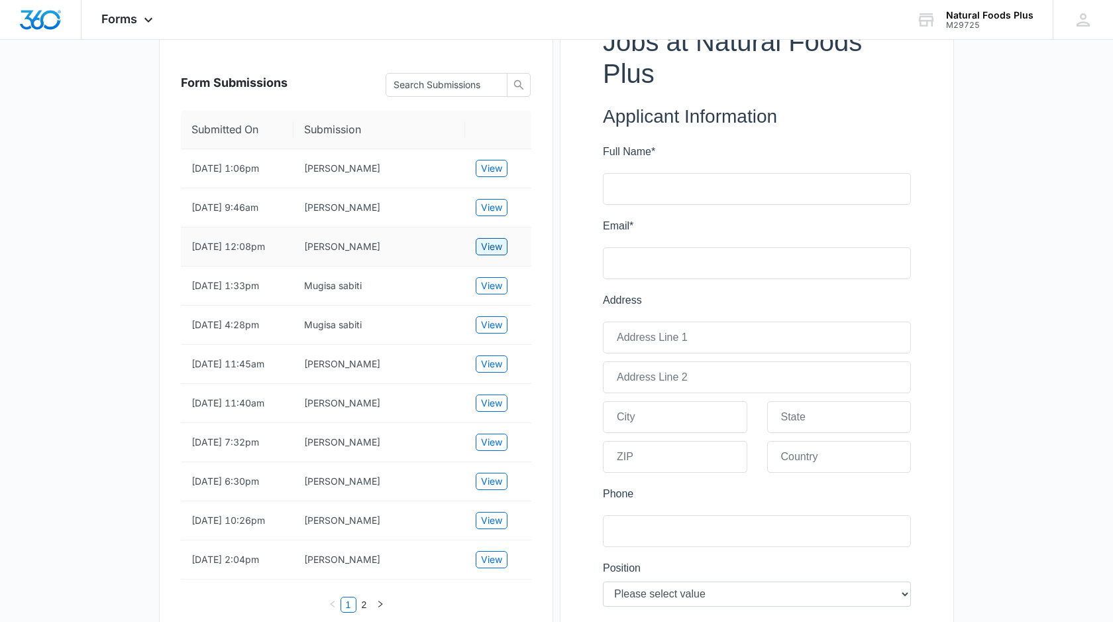
click at [490, 254] on span "View" at bounding box center [491, 246] width 21 height 15
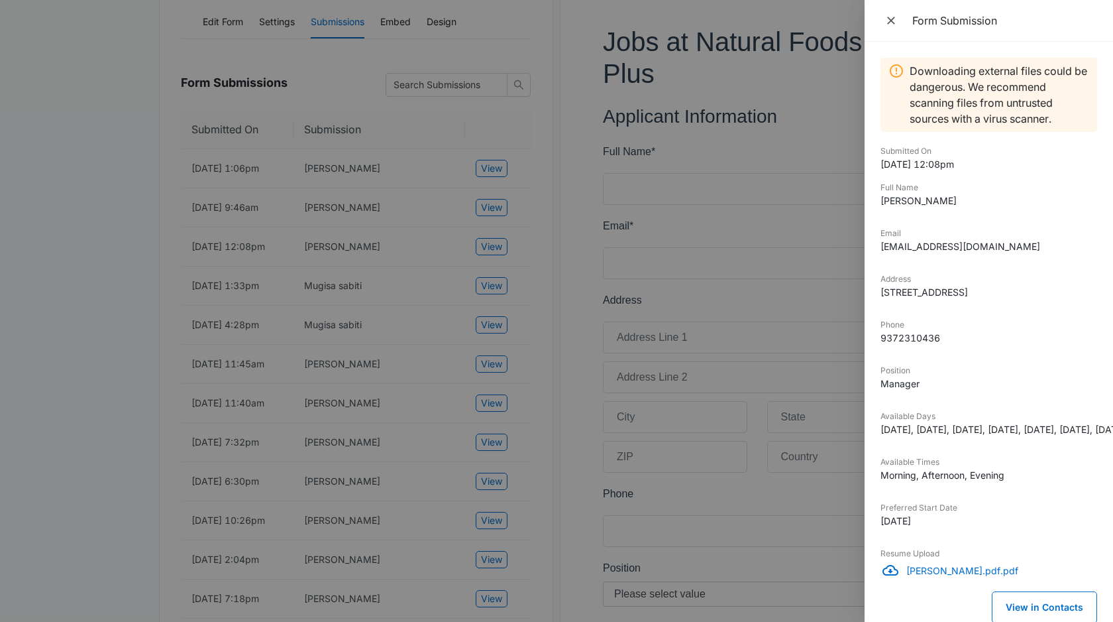
click at [490, 270] on div at bounding box center [556, 311] width 1113 height 622
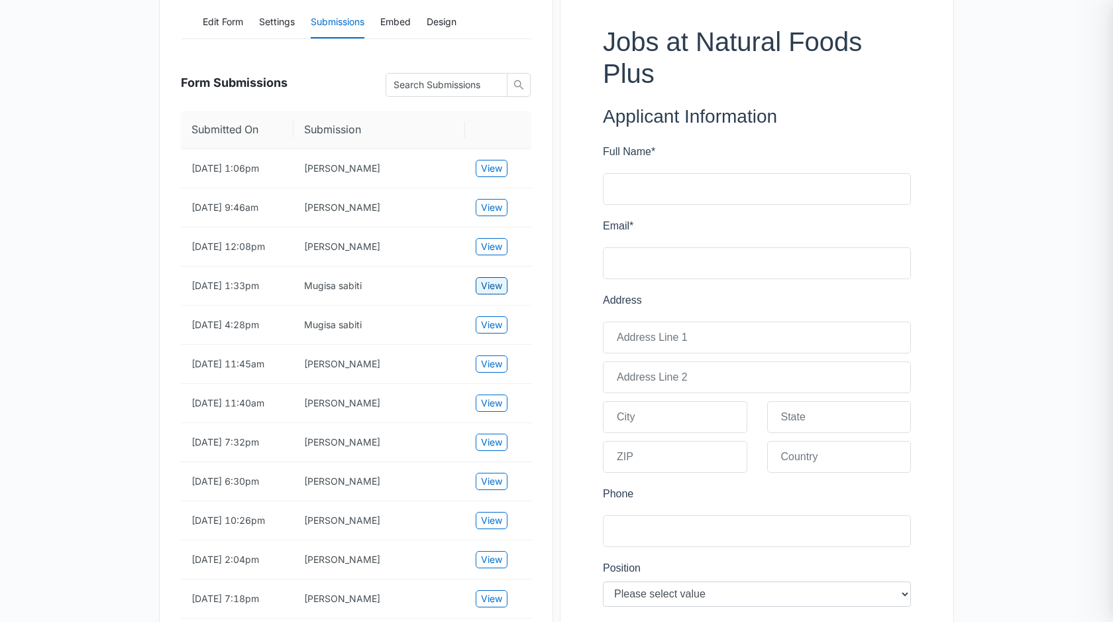
click at [492, 293] on span "View" at bounding box center [491, 285] width 21 height 15
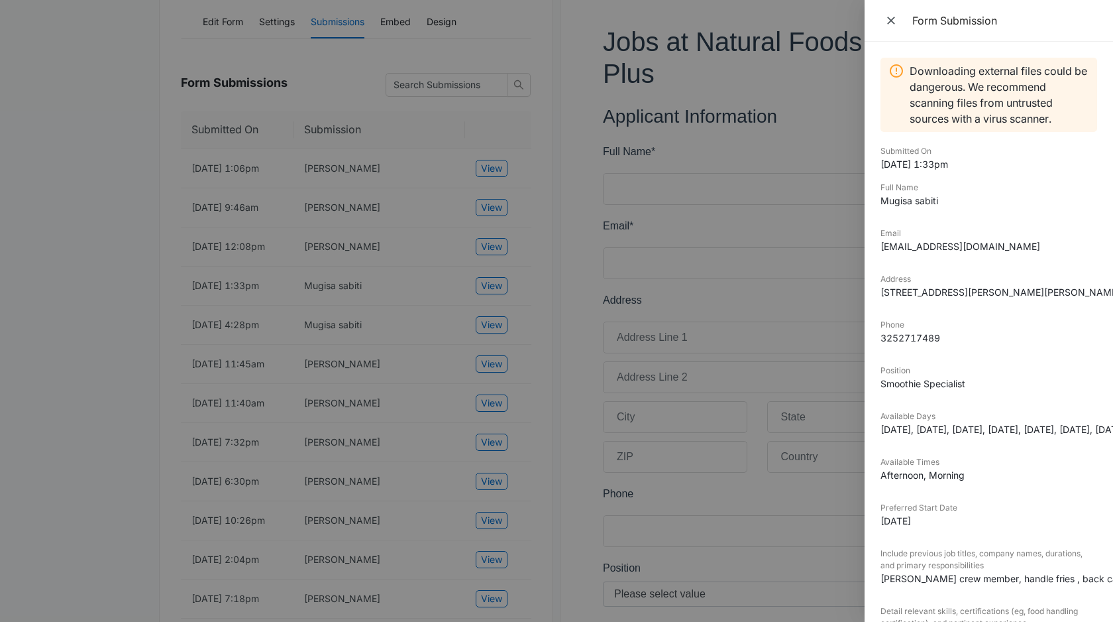
click at [492, 311] on div at bounding box center [556, 311] width 1113 height 622
